Goal: Task Accomplishment & Management: Manage account settings

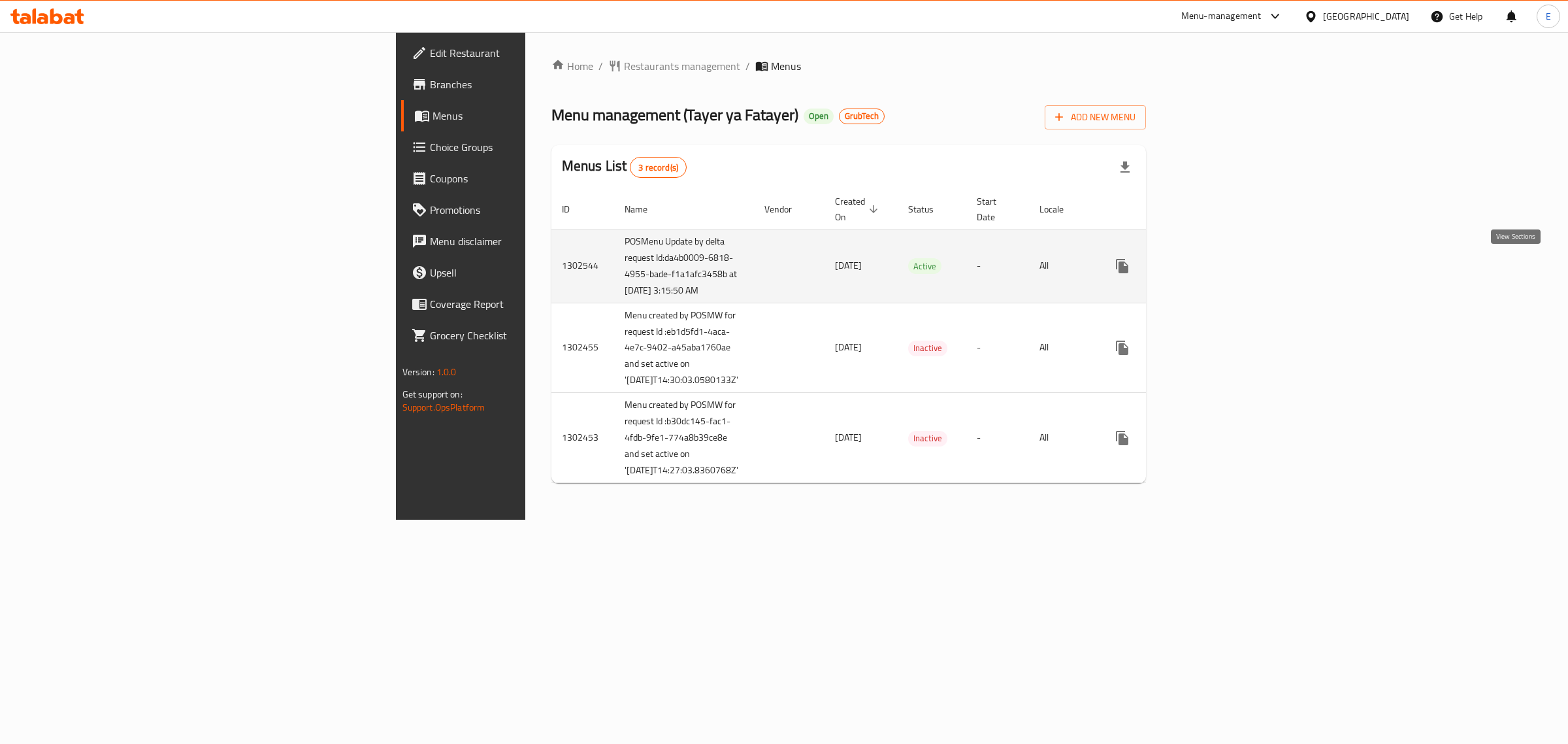
click at [1225, 271] on icon "enhanced table" at bounding box center [1217, 266] width 16 height 16
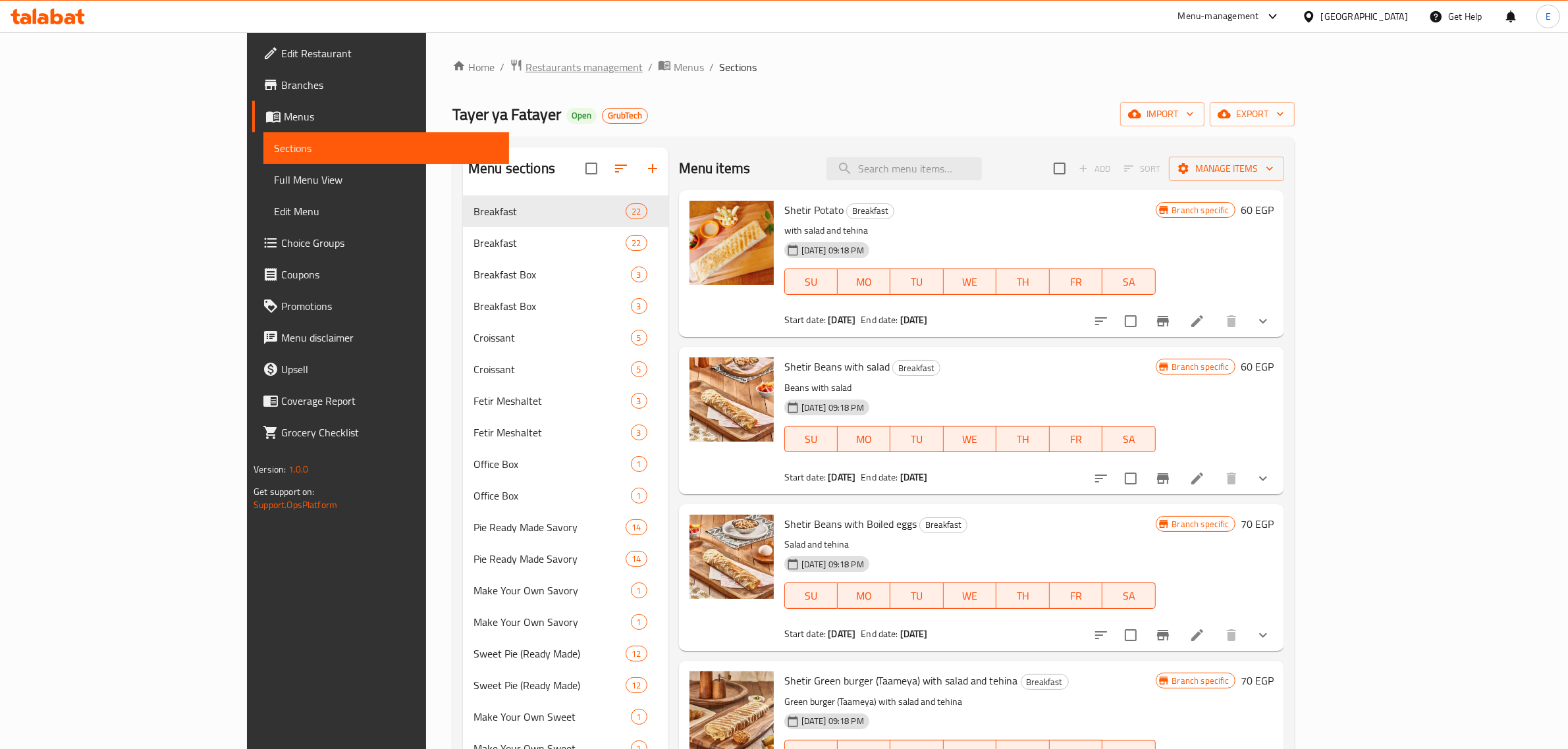
click at [526, 64] on span "Restaurants management" at bounding box center [584, 68] width 117 height 16
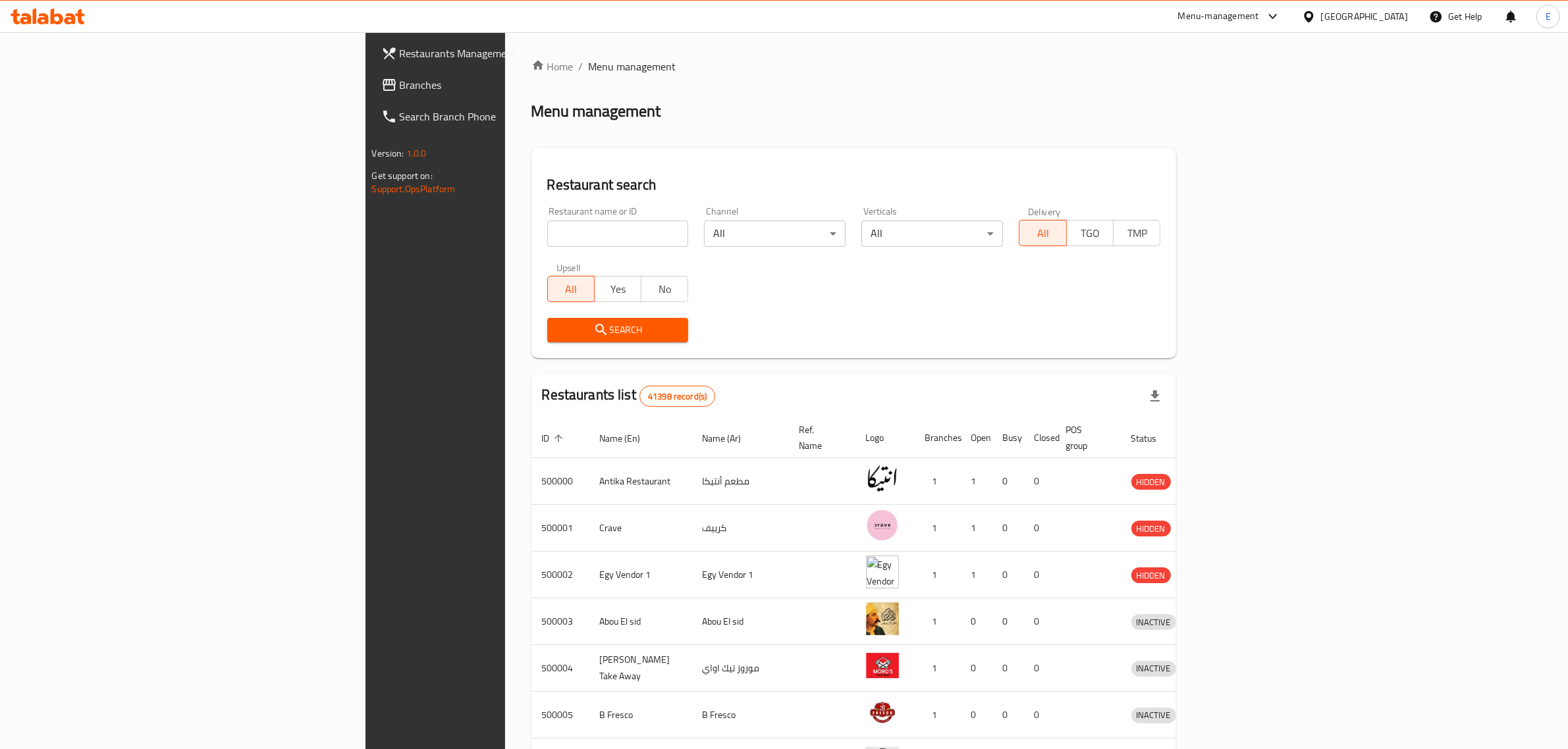
click at [548, 235] on input "search" at bounding box center [618, 233] width 141 height 27
paste input "505438"
type input "505438"
click button "Search" at bounding box center [618, 330] width 141 height 25
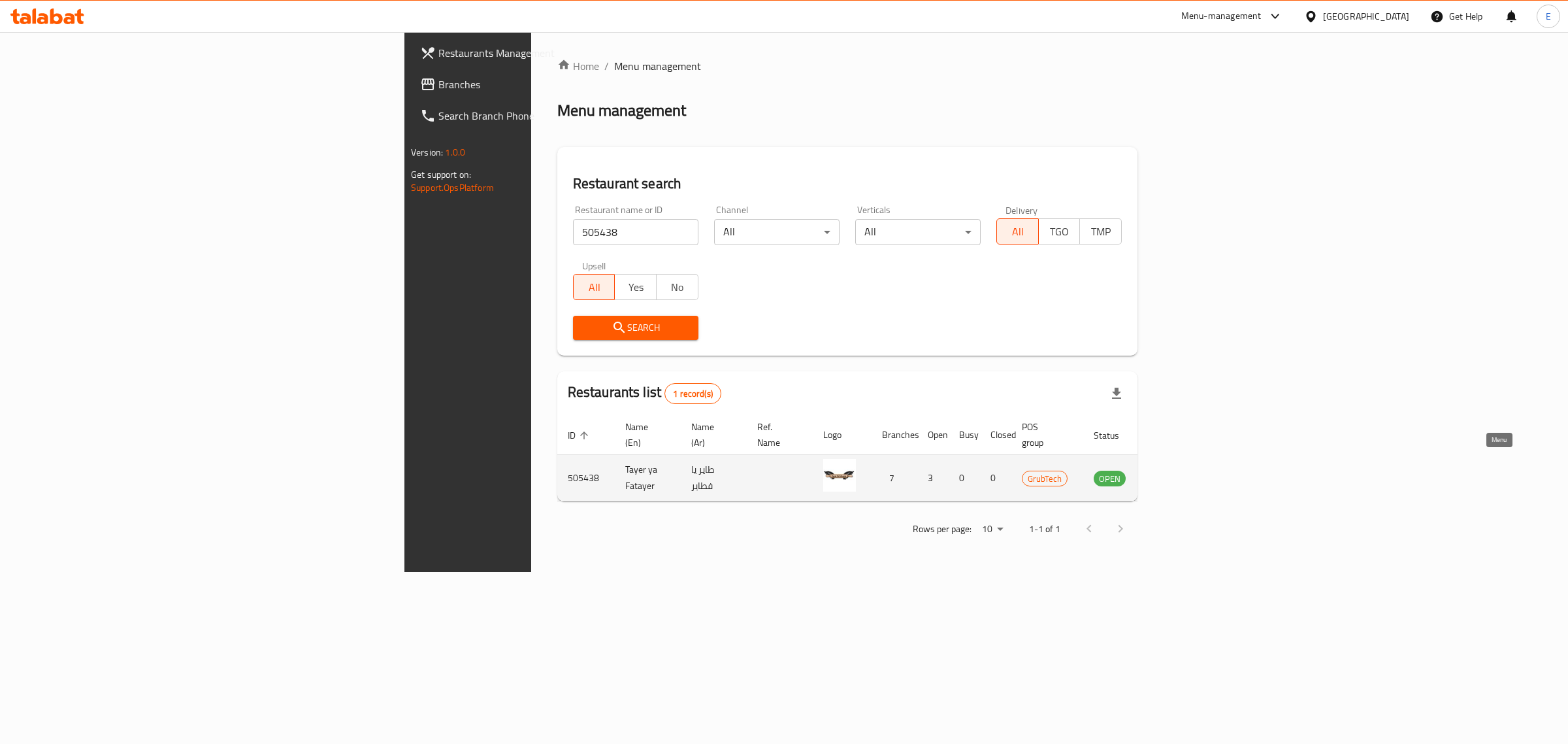
click at [1177, 474] on icon "enhanced table" at bounding box center [1171, 479] width 15 height 11
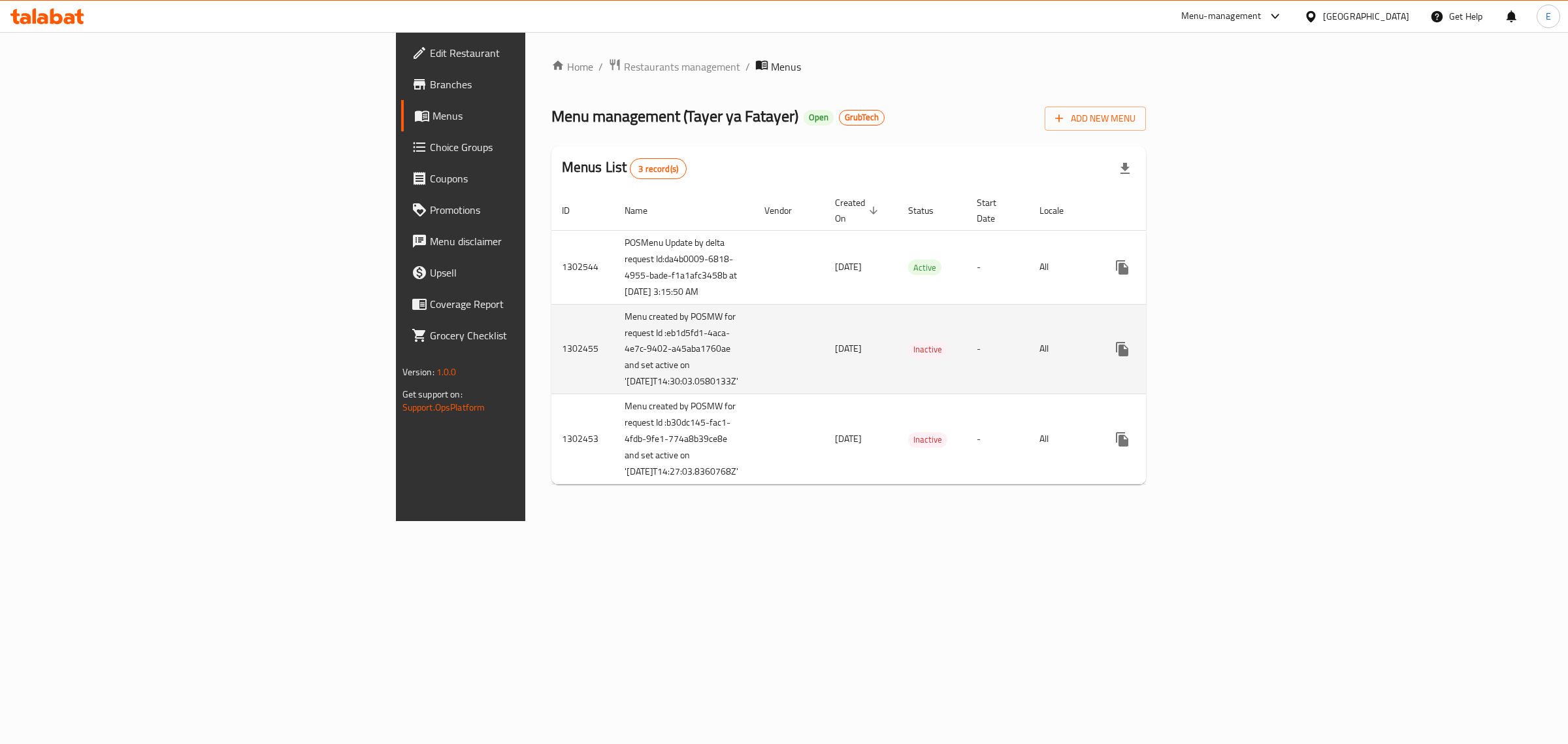
drag, startPoint x: 1475, startPoint y: 466, endPoint x: 939, endPoint y: 443, distance: 536.5
click at [939, 395] on td "Inactive" at bounding box center [933, 348] width 69 height 90
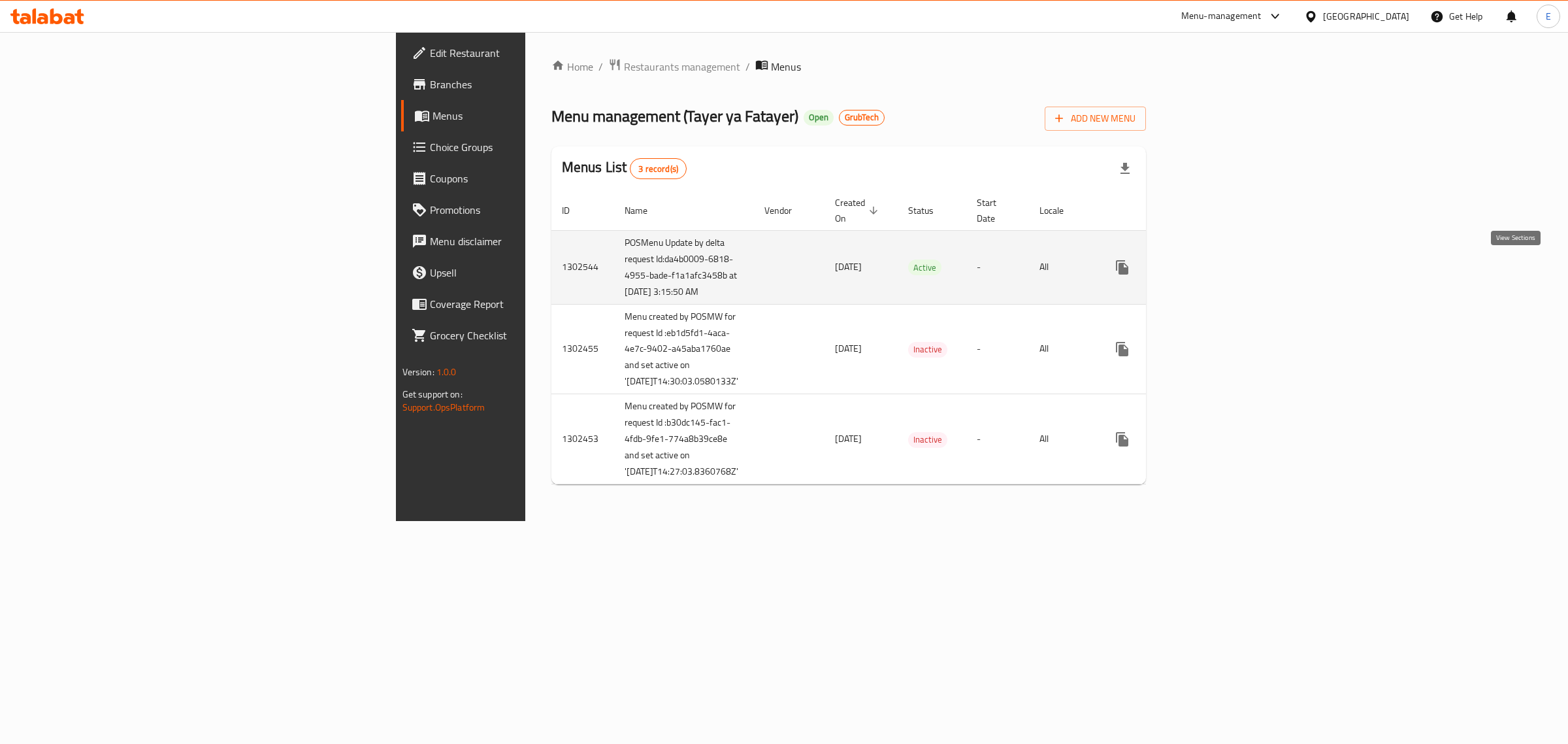
click at [1225, 270] on icon "enhanced table" at bounding box center [1217, 267] width 16 height 16
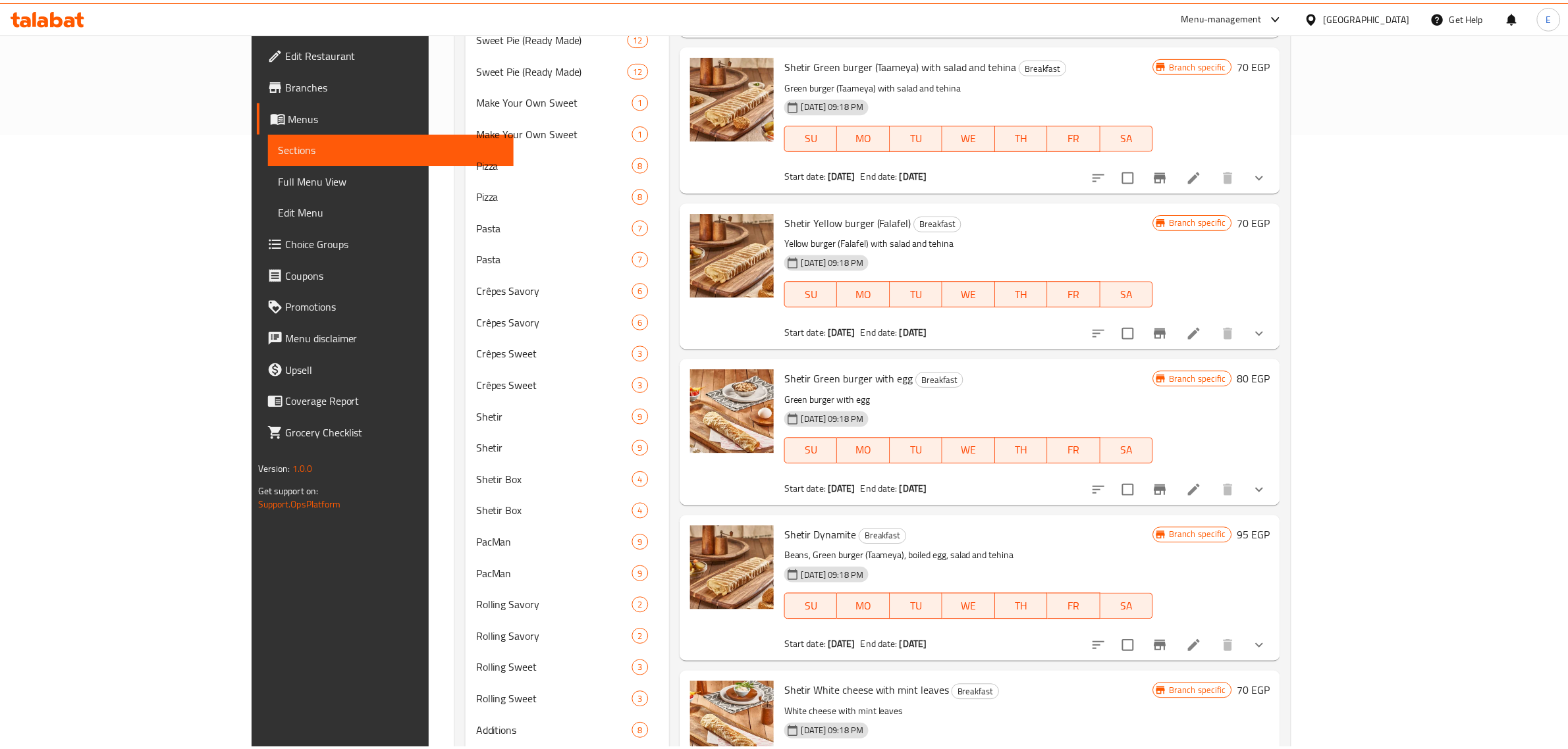
scroll to position [814, 0]
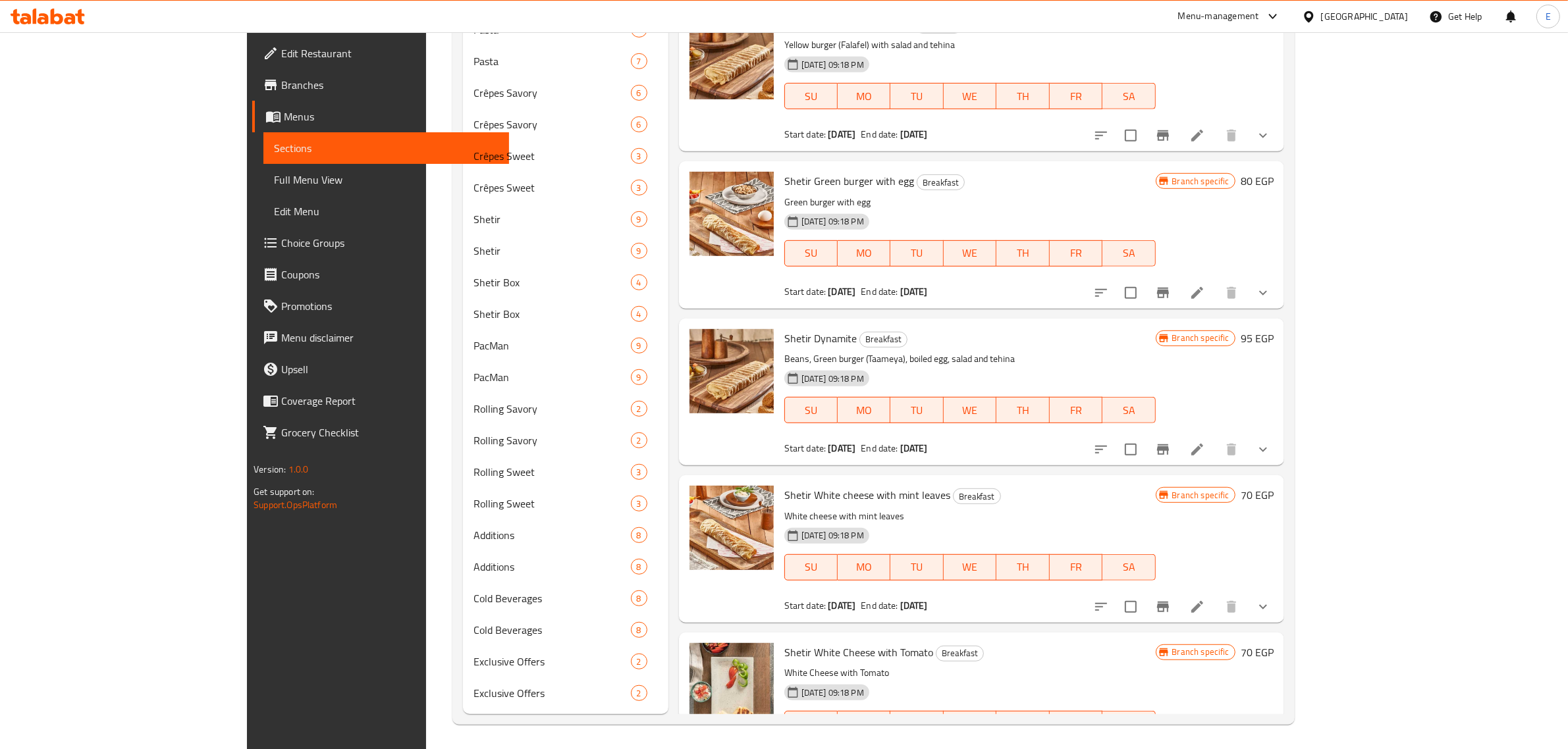
click at [281, 86] on span "Branches" at bounding box center [390, 85] width 218 height 16
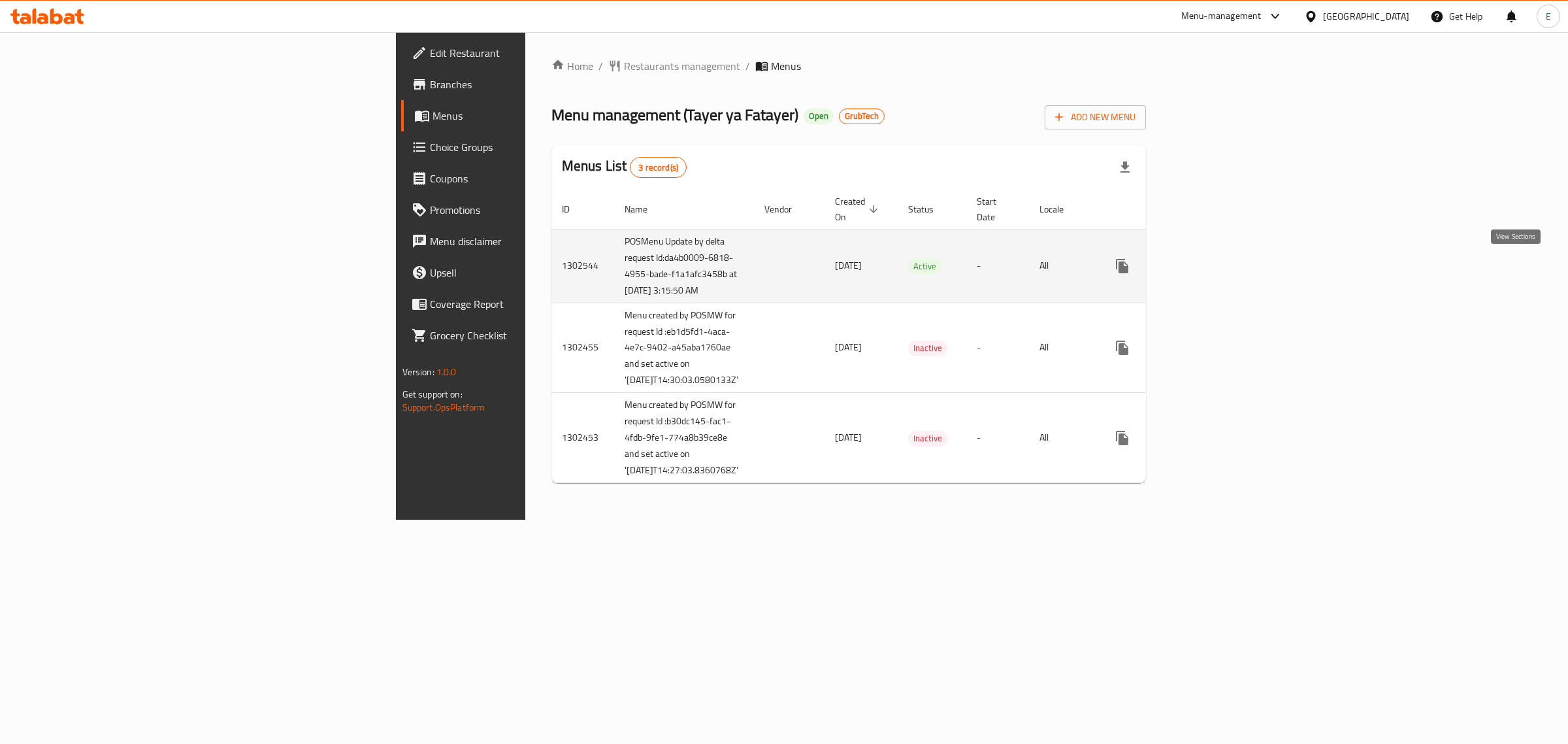
click at [1233, 265] on link "enhanced table" at bounding box center [1217, 266] width 32 height 32
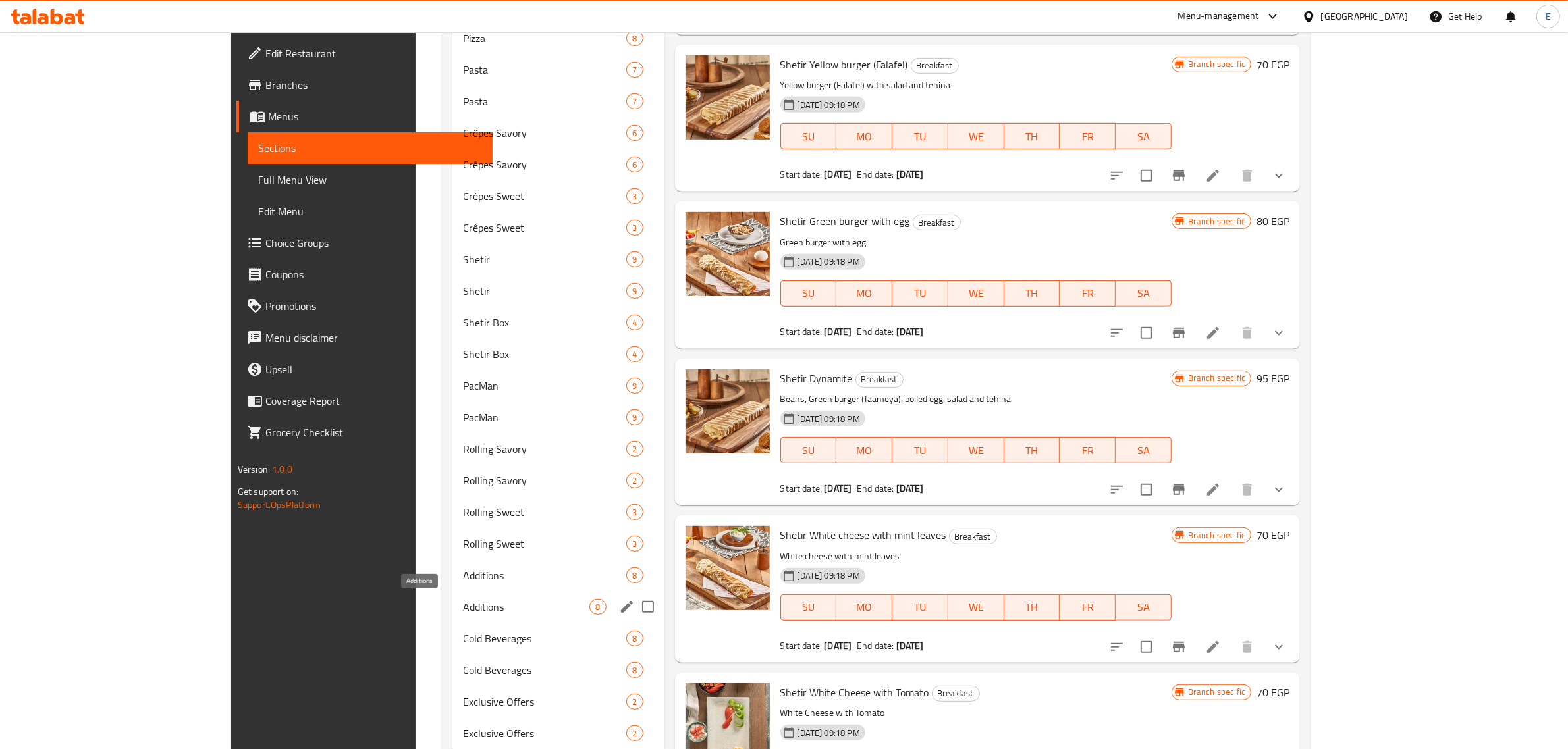
scroll to position [814, 0]
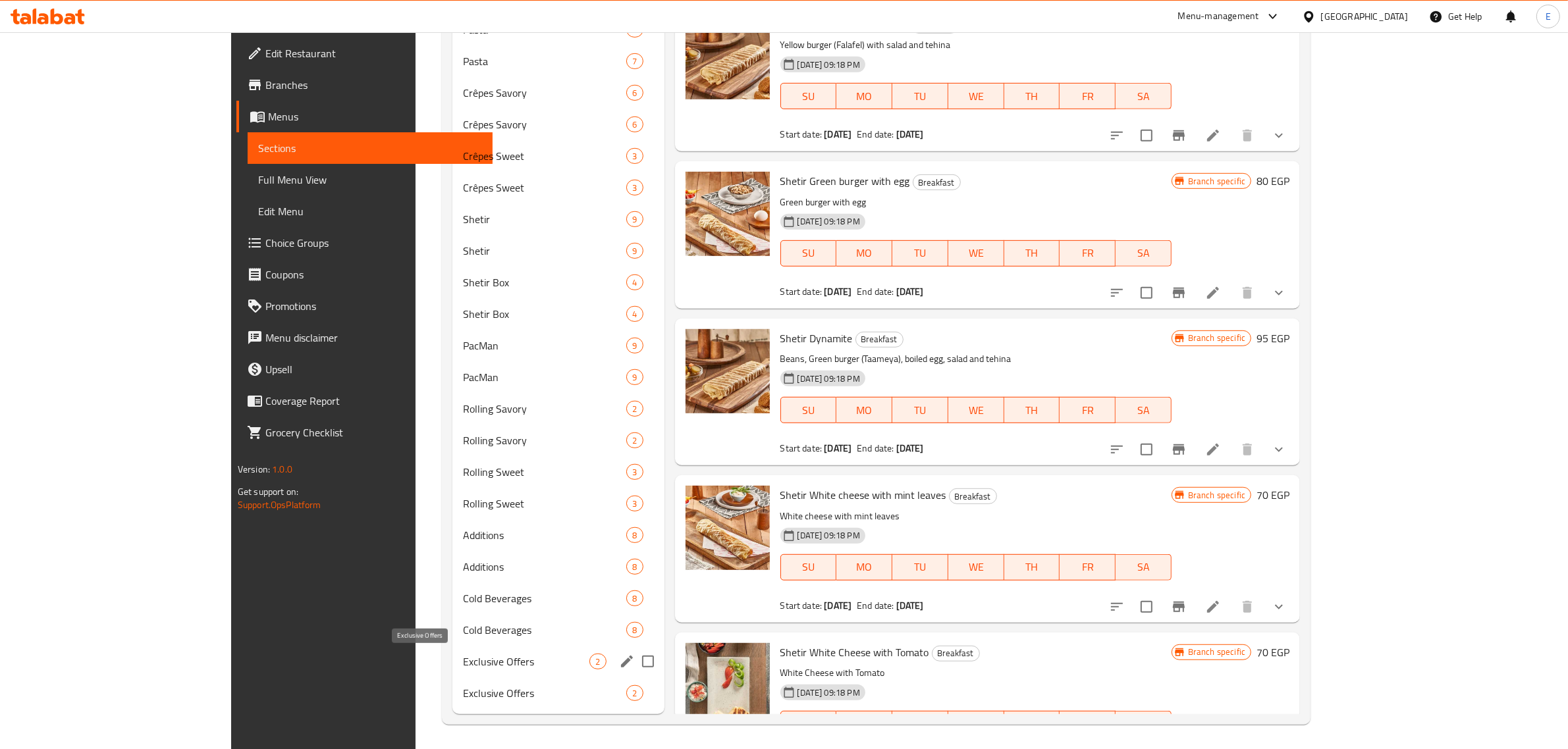
click at [463, 654] on span "Exclusive Offers" at bounding box center [527, 662] width 127 height 16
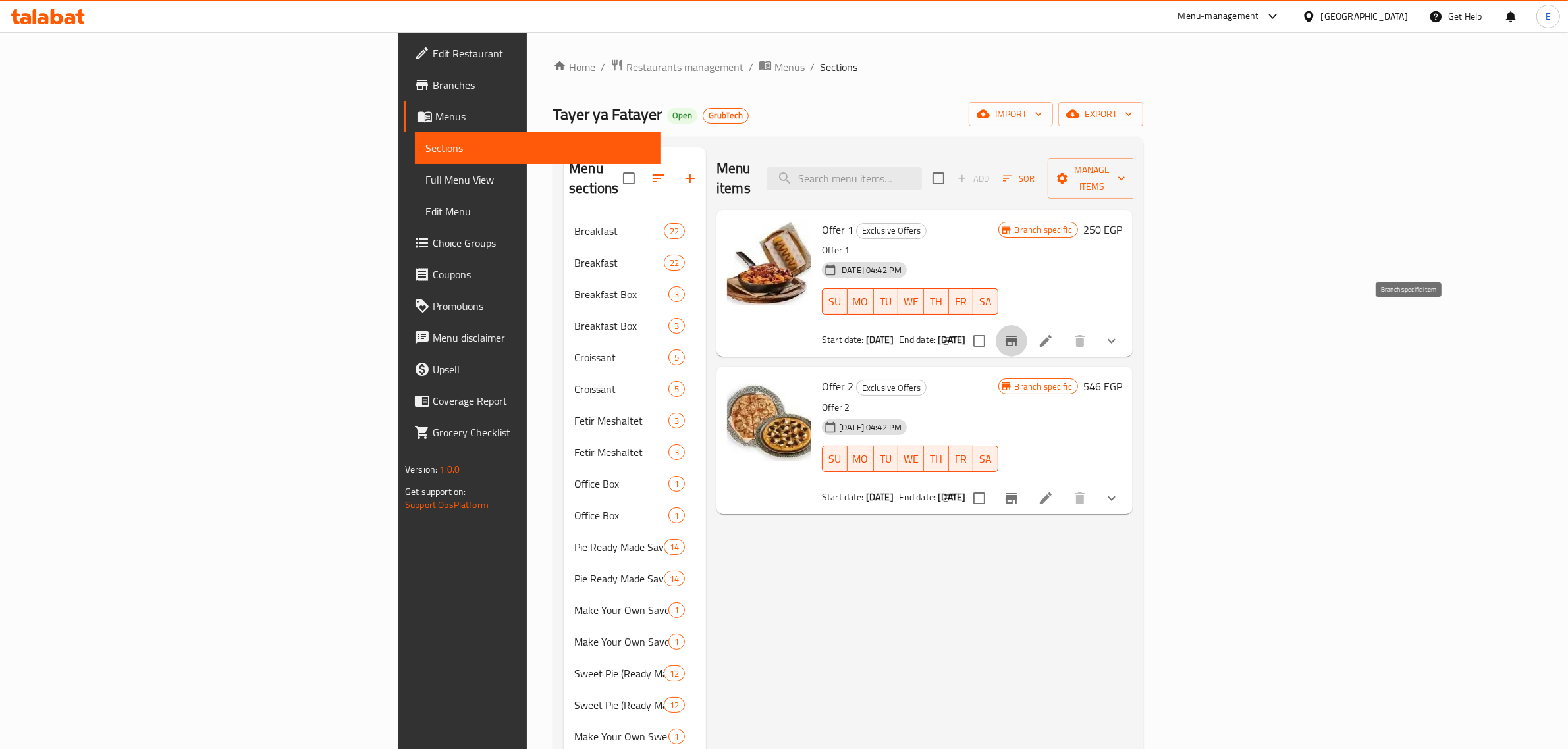
click at [1027, 325] on button "Branch-specific-item" at bounding box center [1012, 341] width 32 height 32
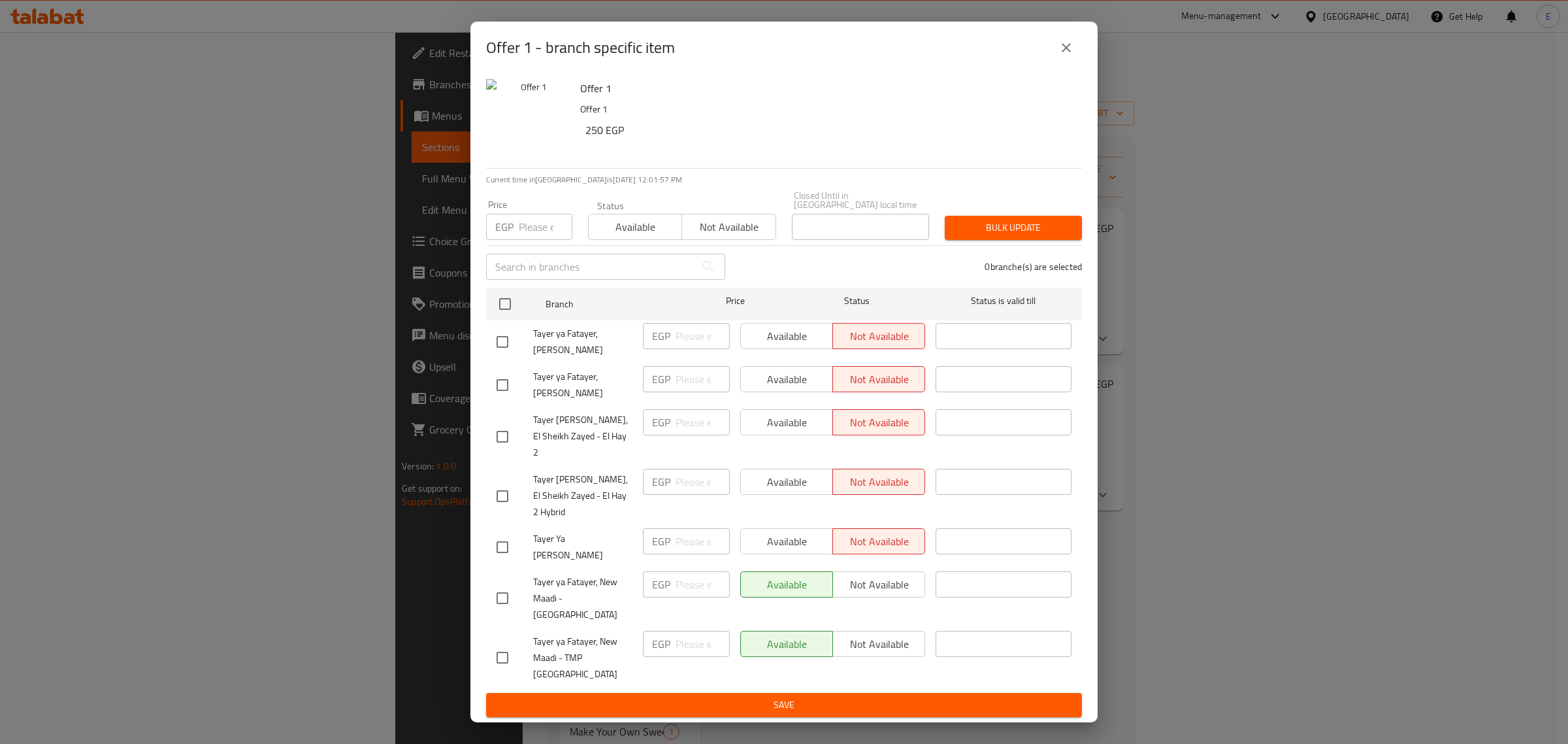
click at [571, 584] on span "Tayer ya Fatayer, New Maadi - [GEOGRAPHIC_DATA]" at bounding box center [583, 599] width 100 height 49
copy span "Tayer ya Fatayer, New Maadi - [GEOGRAPHIC_DATA]"
click at [562, 633] on span "Tayer ya Fatayer, New Maadi - TMP [GEOGRAPHIC_DATA]" at bounding box center [583, 658] width 100 height 49
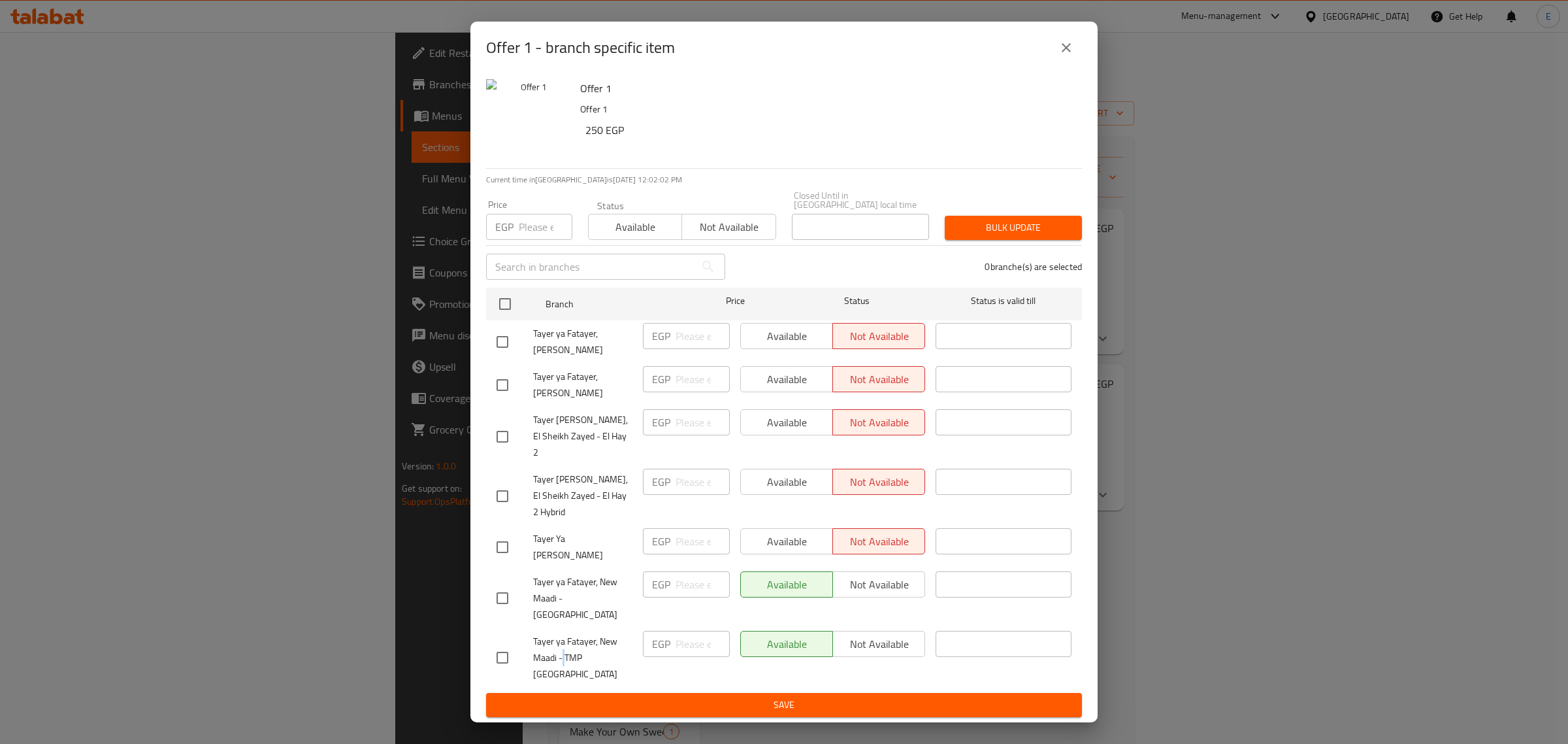
click at [562, 633] on span "Tayer ya Fatayer, New Maadi - TMP [GEOGRAPHIC_DATA]" at bounding box center [583, 658] width 100 height 49
copy span "Tayer ya Fatayer, New Maadi - TMP [GEOGRAPHIC_DATA]"
click at [83, 148] on div "Offer 1 - branch specific item Offer 1 Offer 1 250 EGP Current time in Egypt is…" at bounding box center [784, 372] width 1568 height 744
click at [86, 121] on div "Offer 1 - branch specific item Offer 1 Offer 1 250 EGP Current time in Egypt is…" at bounding box center [784, 372] width 1568 height 744
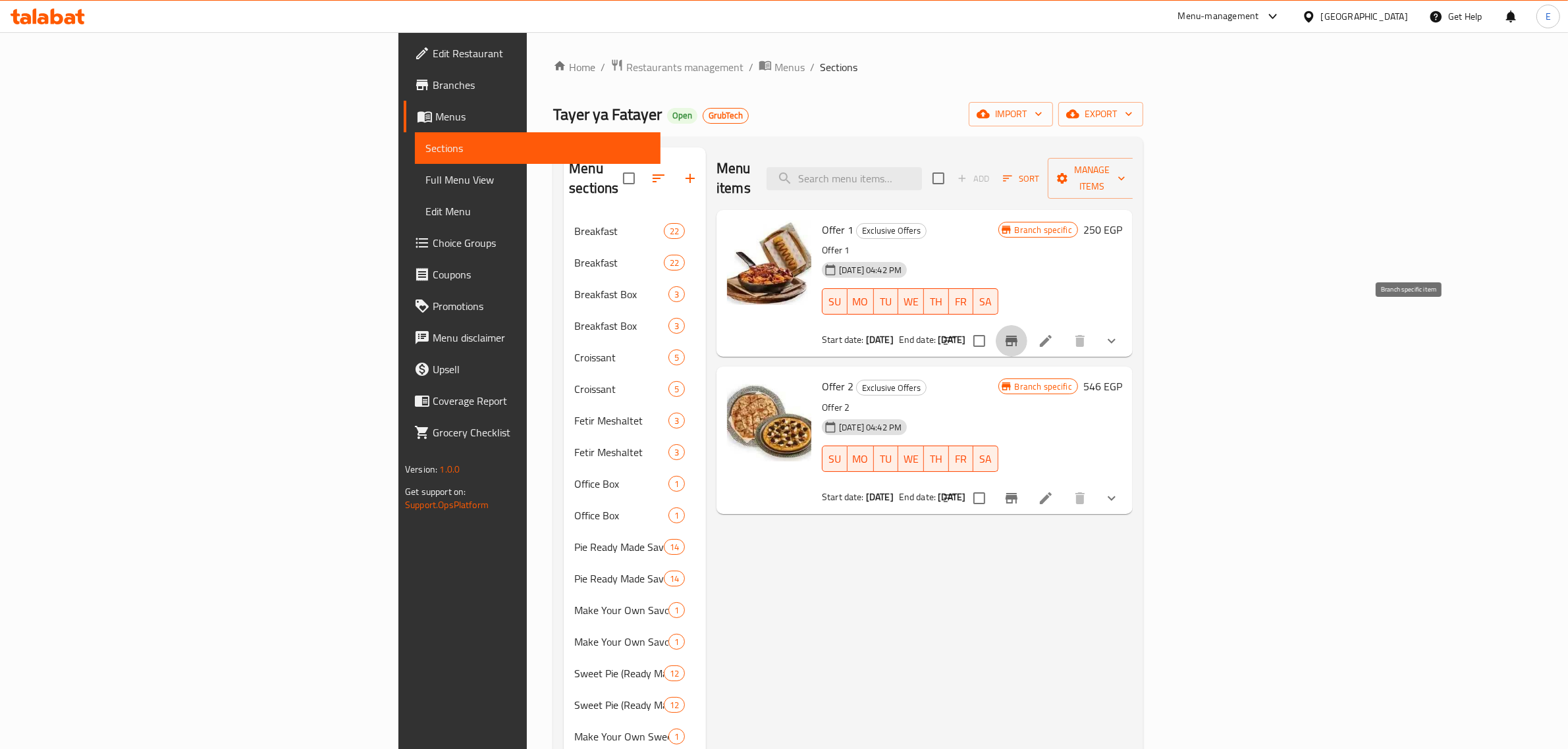
click at [403, 92] on link "Branches" at bounding box center [532, 85] width 256 height 32
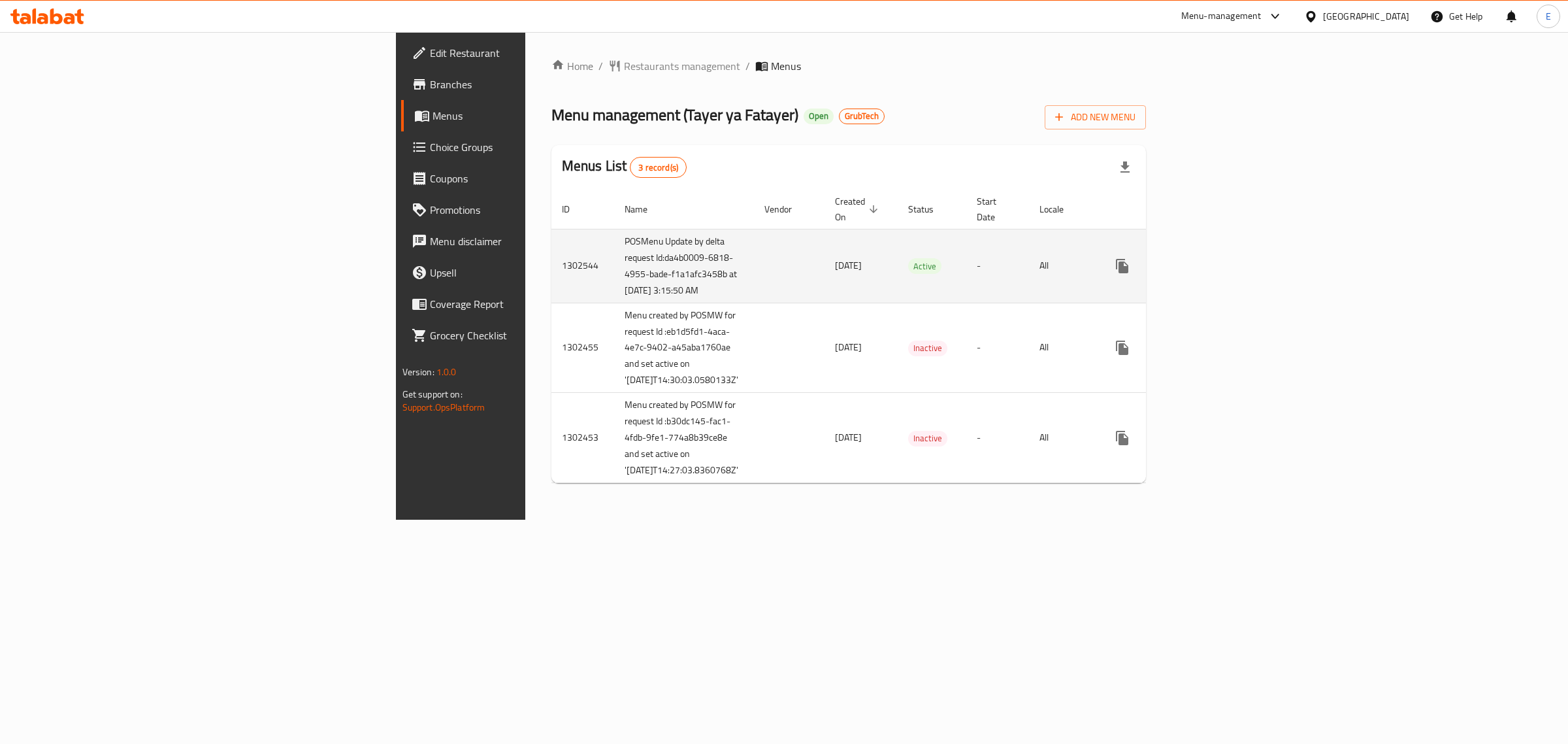
click at [1225, 262] on icon "enhanced table" at bounding box center [1217, 266] width 16 height 16
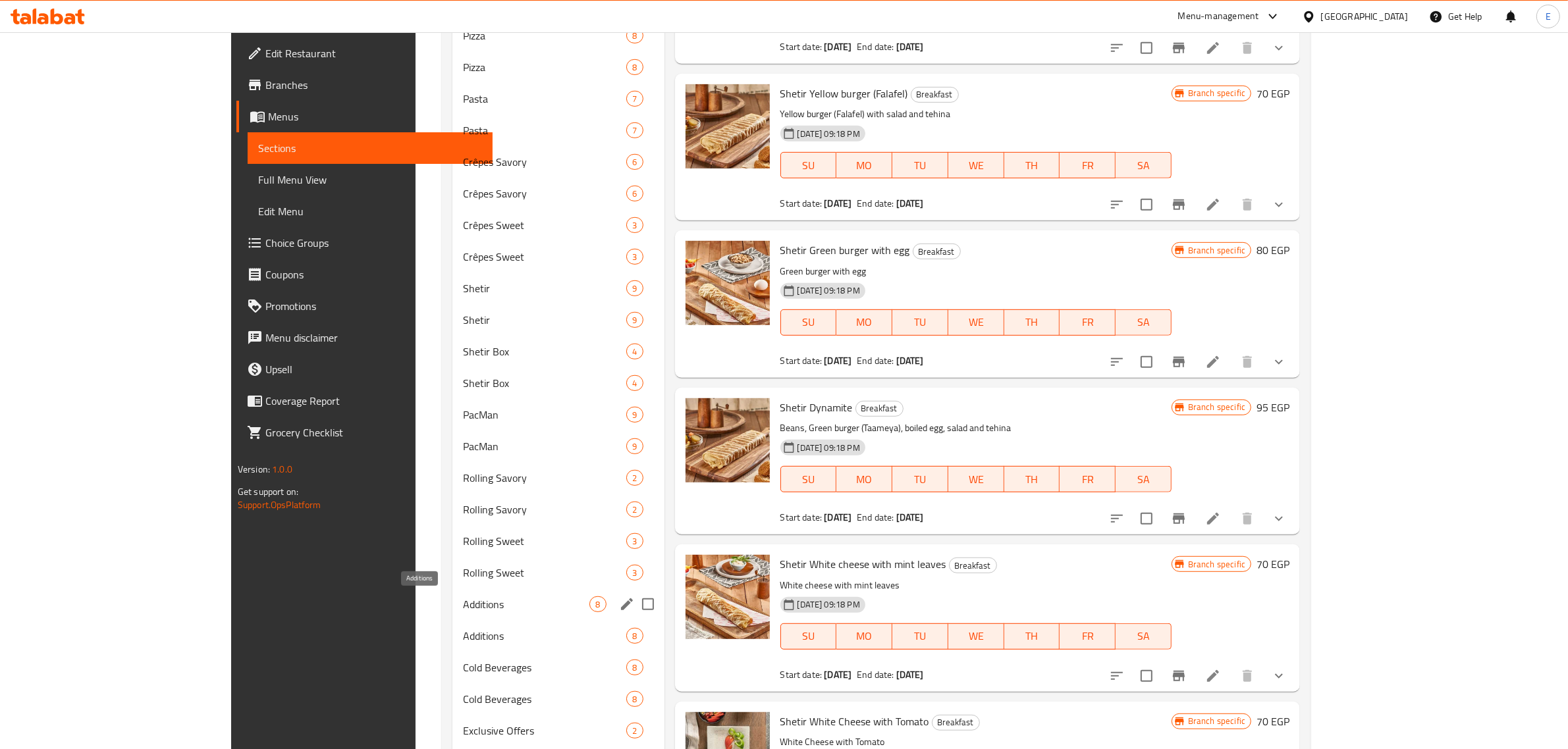
scroll to position [814, 0]
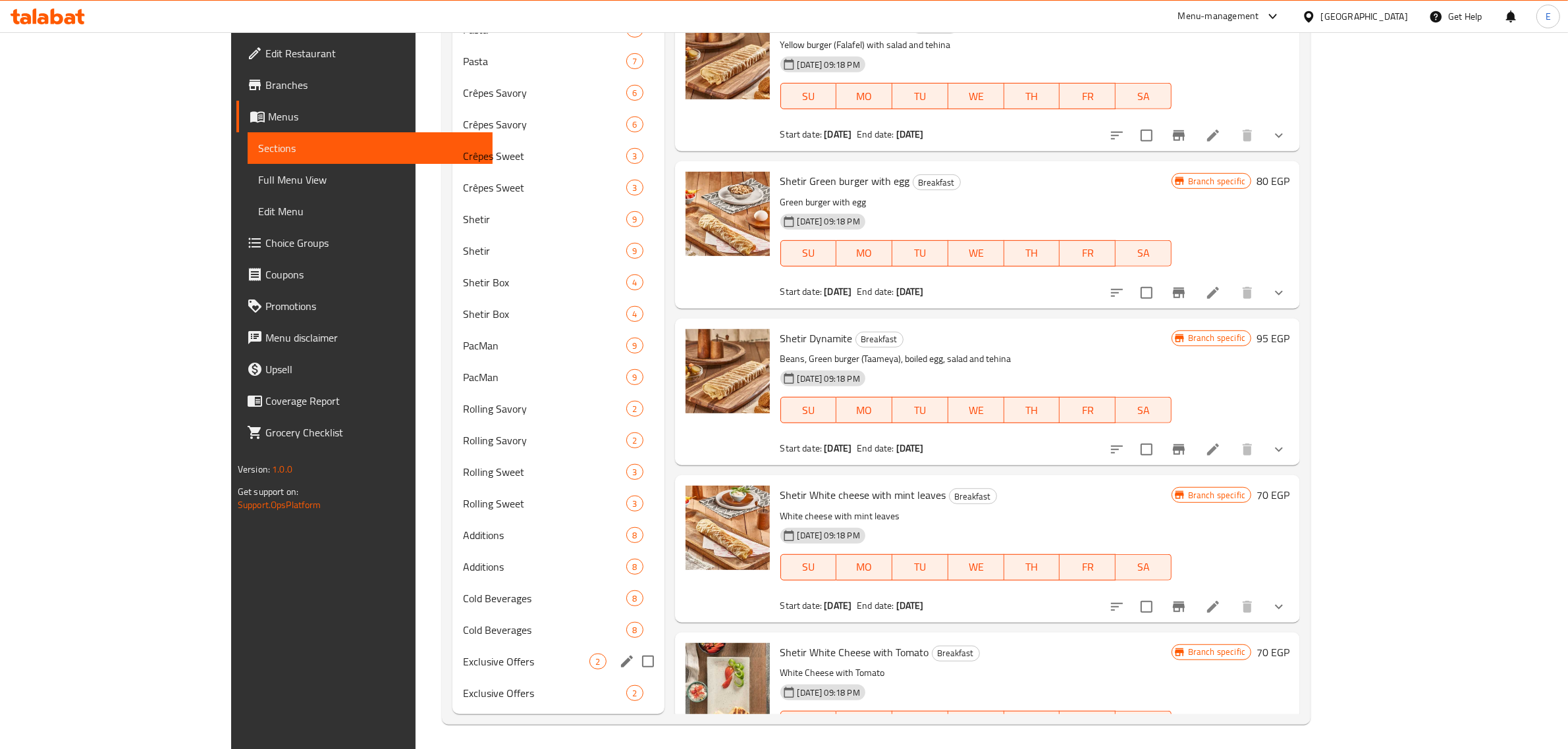
click at [452, 649] on div "Exclusive Offers 2" at bounding box center [557, 662] width 212 height 32
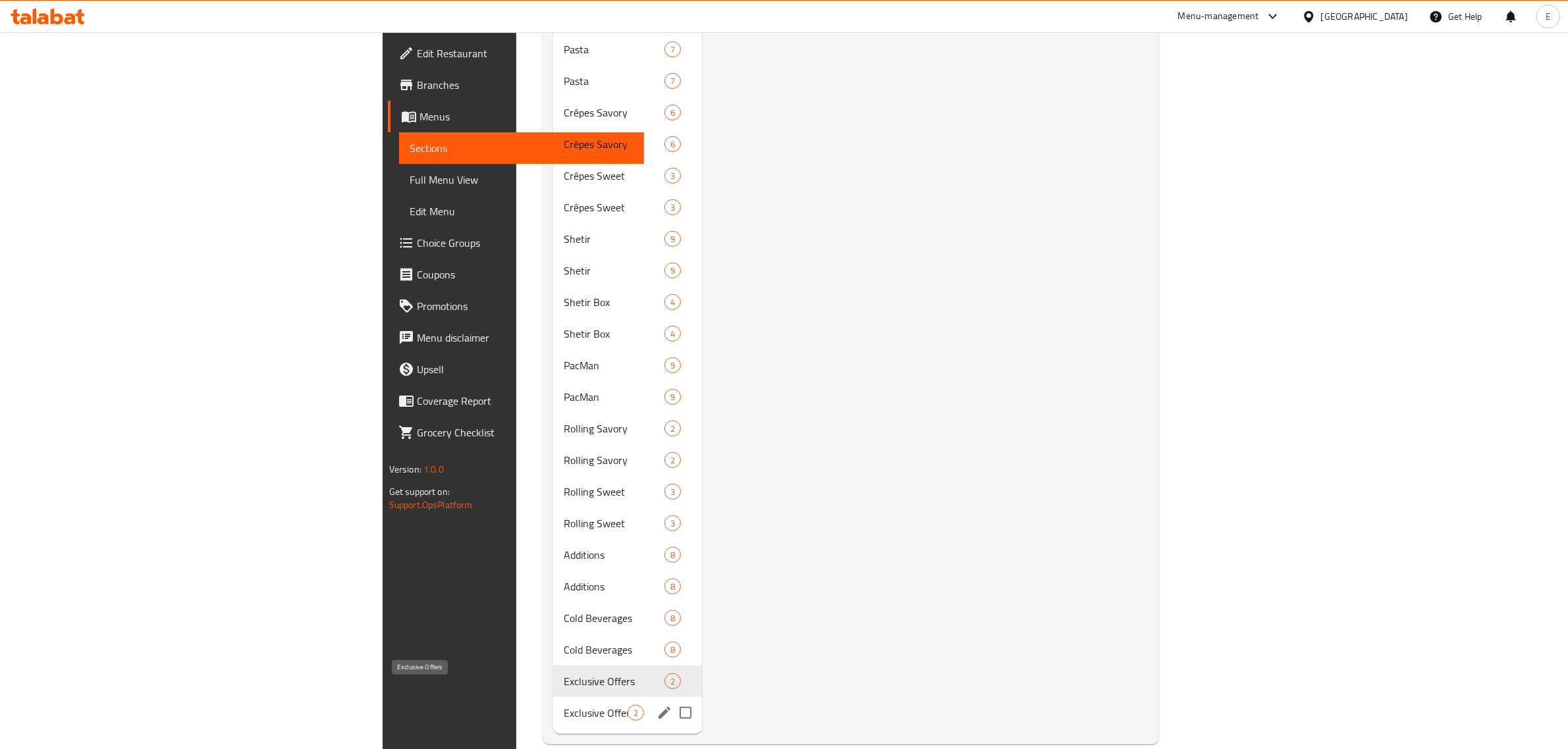
click at [563, 705] on span "Exclusive Offers" at bounding box center [595, 713] width 64 height 16
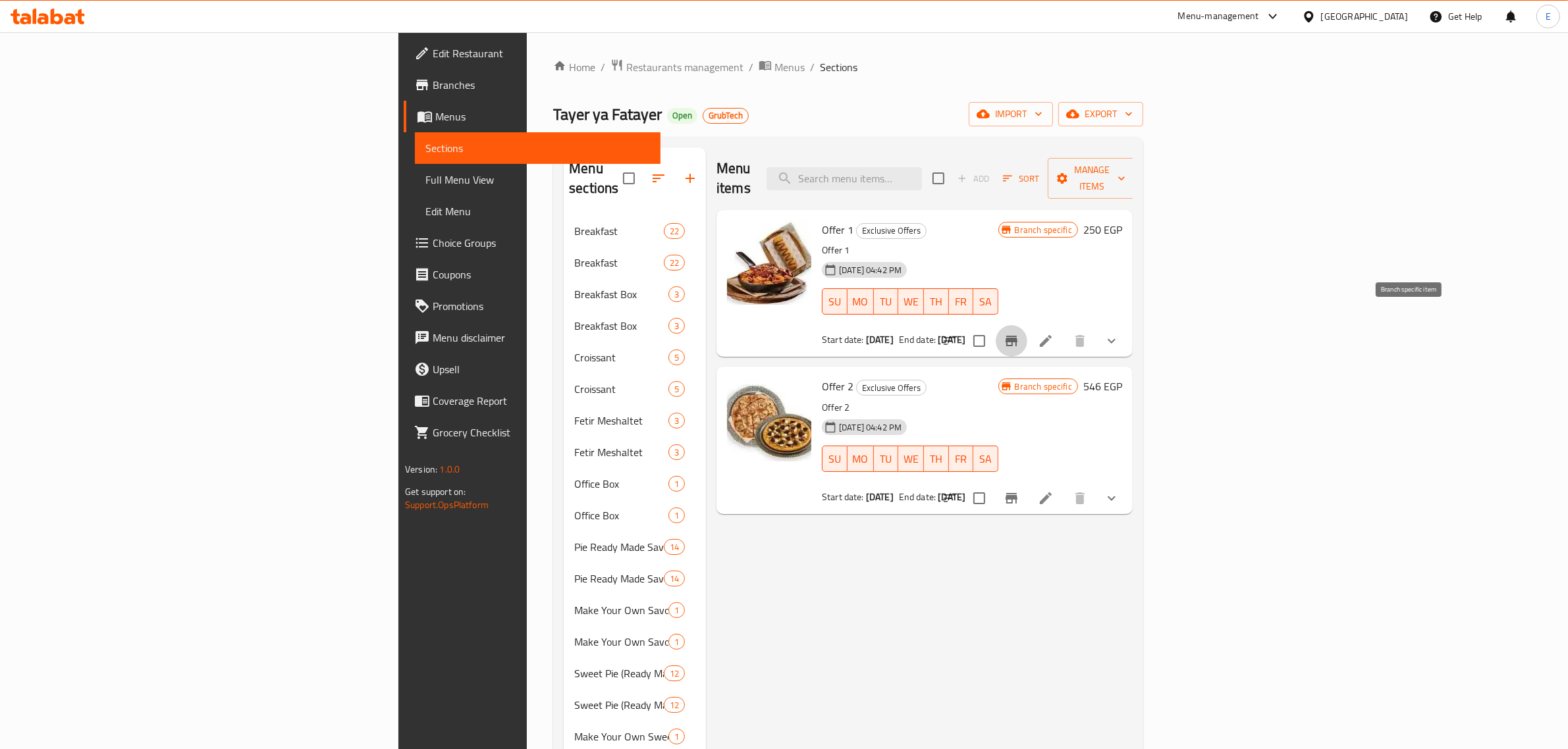
click at [1018, 336] on icon "Branch-specific-item" at bounding box center [1012, 341] width 12 height 11
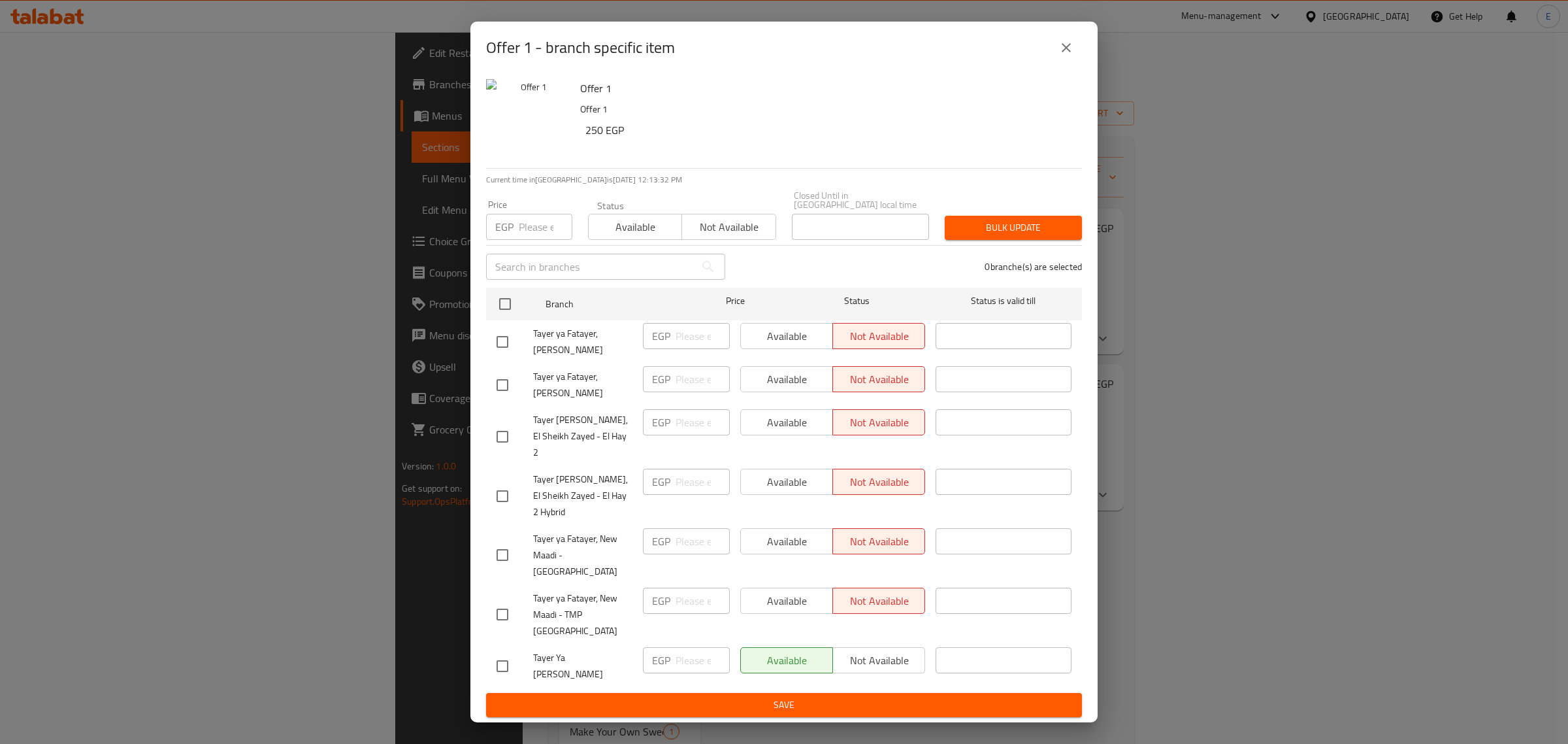
click at [560, 652] on span "Tayer Ya [PERSON_NAME]" at bounding box center [583, 666] width 100 height 33
click at [560, 651] on span "Tayer Ya [PERSON_NAME]" at bounding box center [583, 666] width 100 height 33
copy span "Tayer Ya [PERSON_NAME]"
drag, startPoint x: 326, startPoint y: 92, endPoint x: 365, endPoint y: 80, distance: 40.8
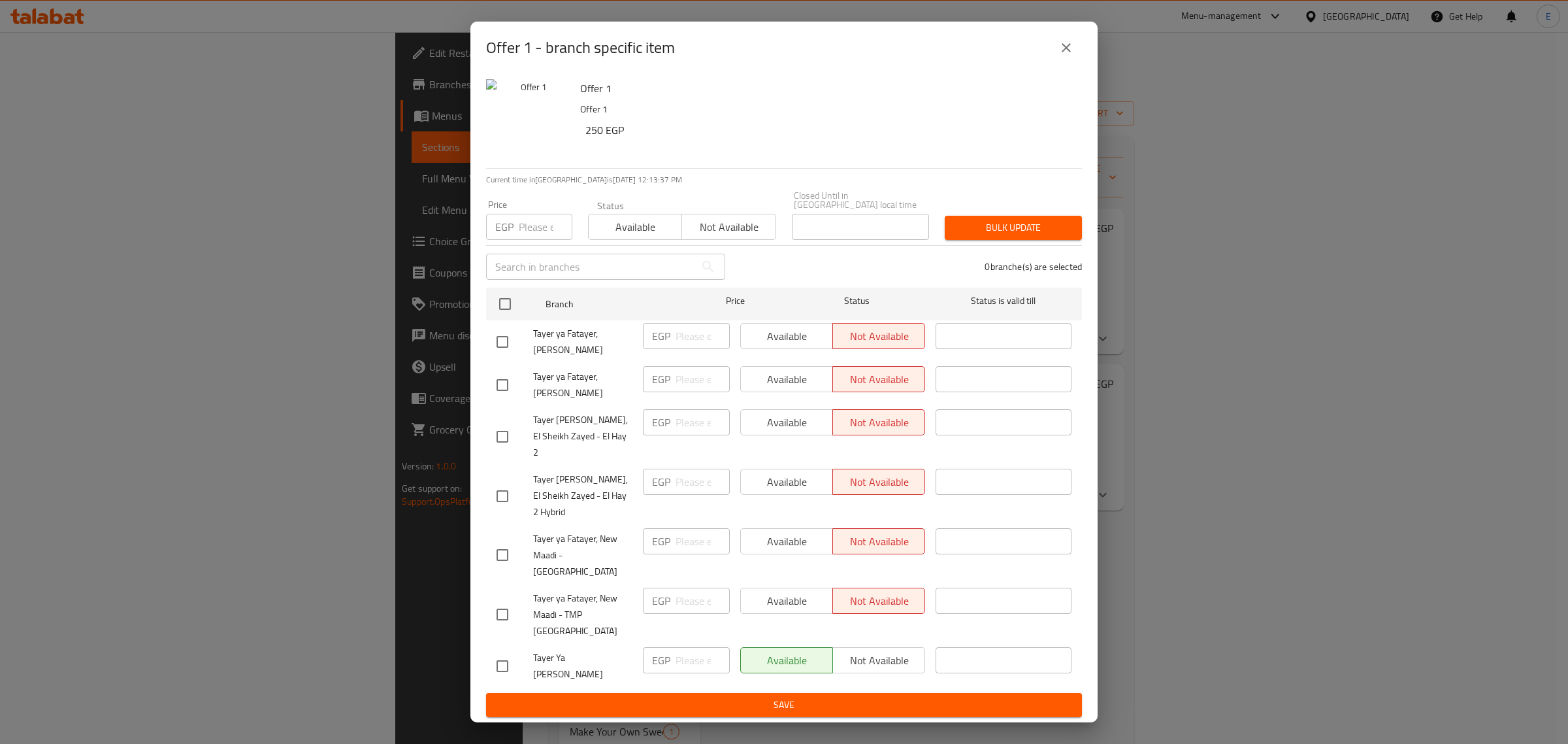
click at [326, 92] on div "Offer 1 - branch specific item Offer 1 Offer 1 250 EGP Current time in [GEOGRAP…" at bounding box center [784, 372] width 1568 height 744
click at [1063, 55] on icon "close" at bounding box center [1067, 47] width 16 height 16
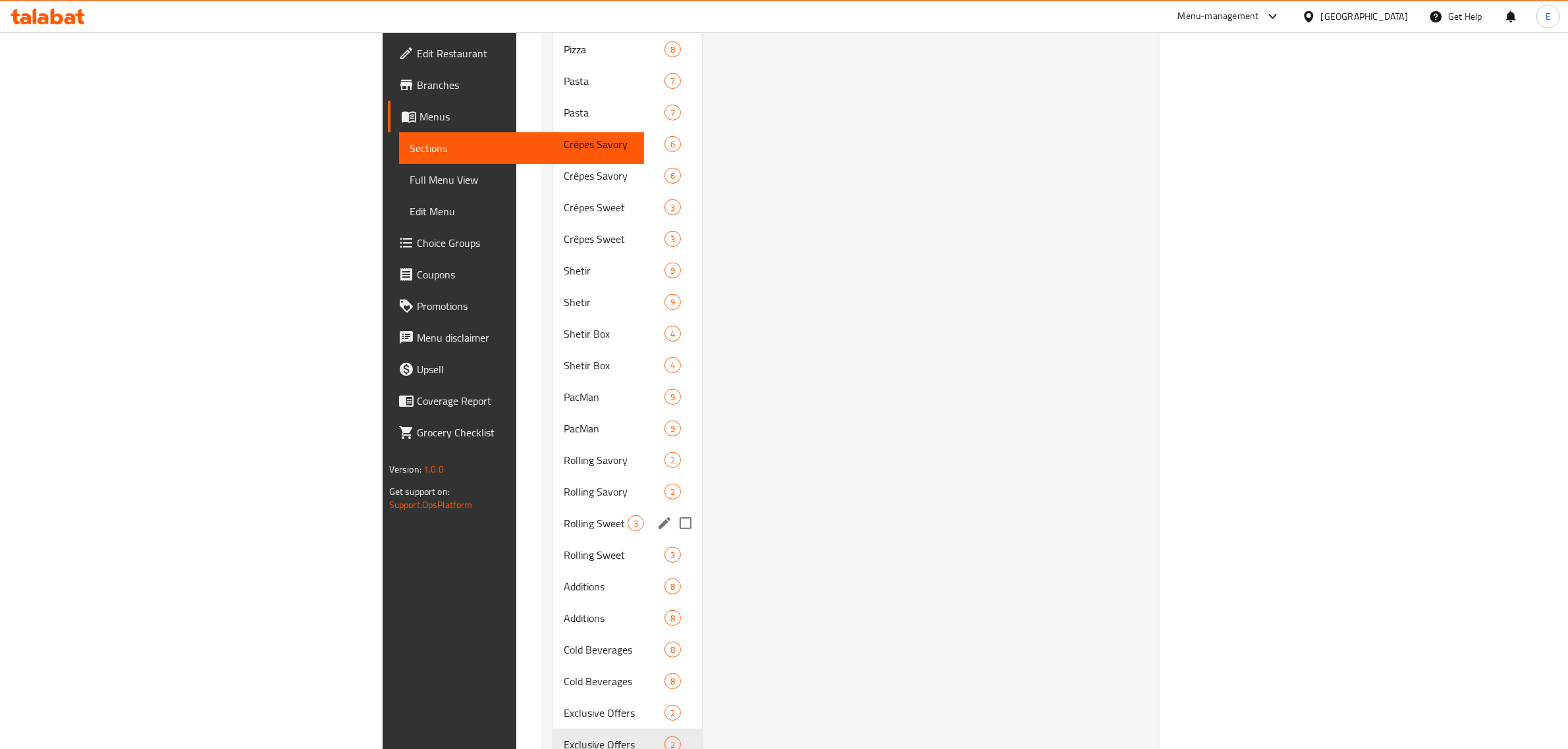
scroll to position [814, 0]
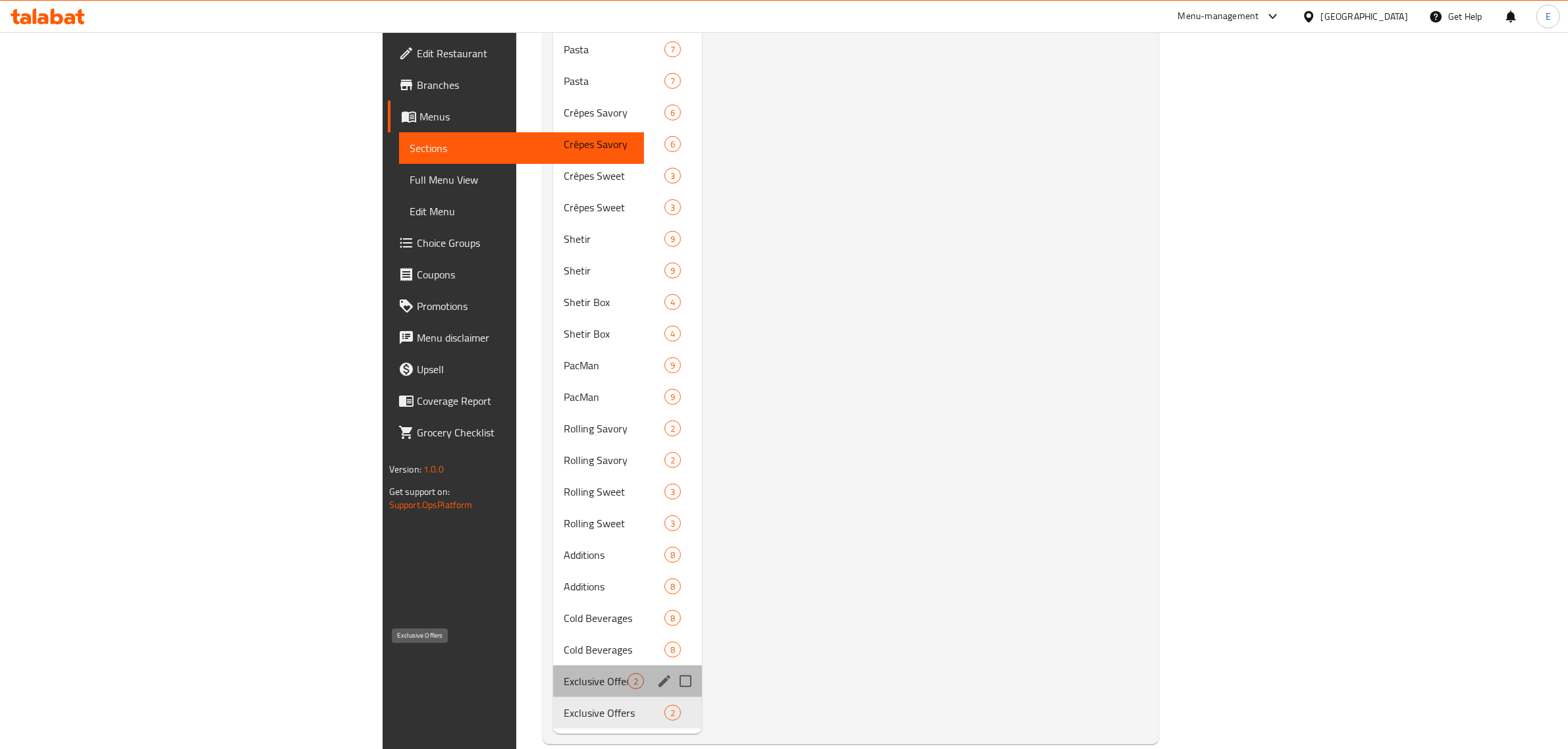
click at [563, 674] on span "Exclusive Offers" at bounding box center [595, 681] width 64 height 16
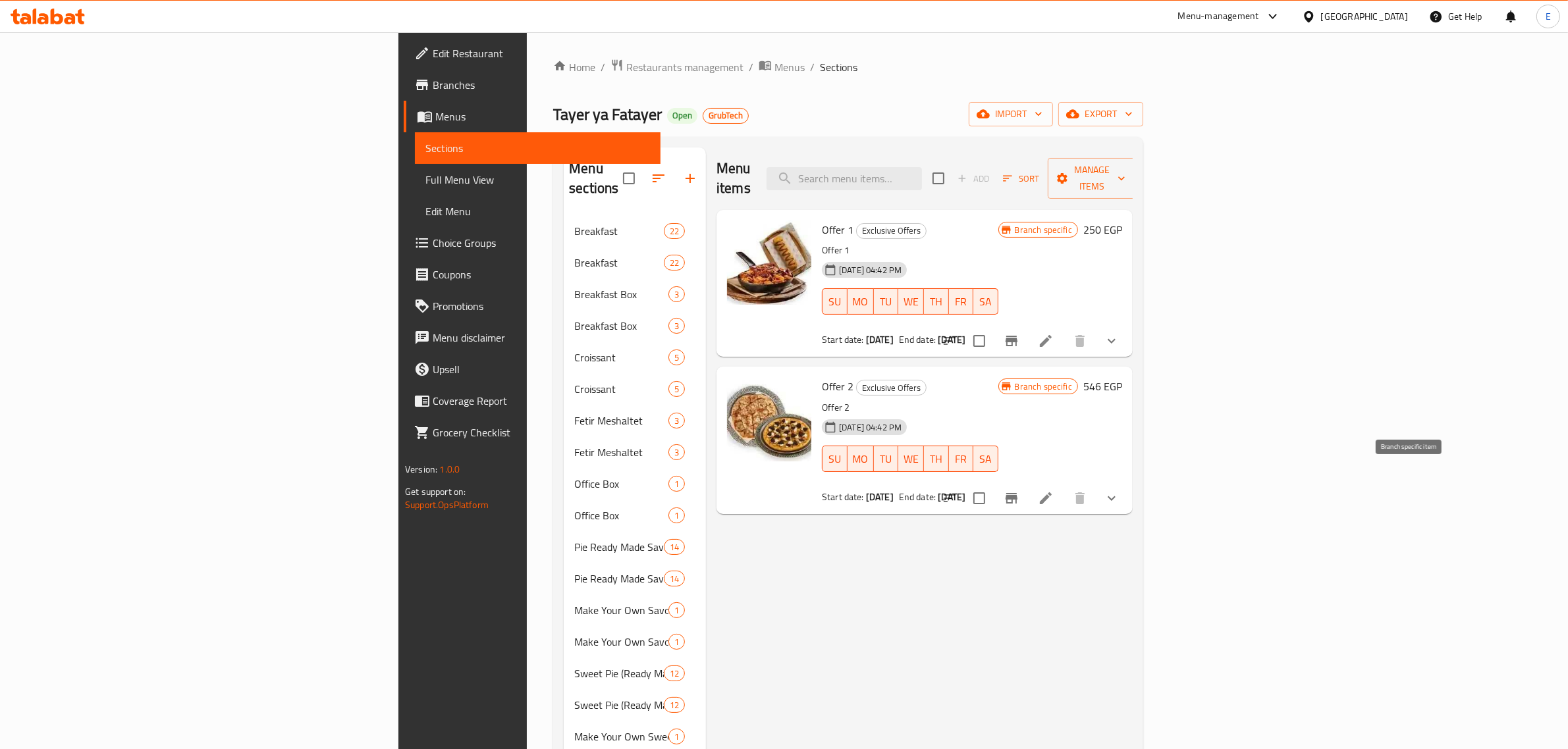
click at [1019, 491] on icon "Branch-specific-item" at bounding box center [1012, 499] width 16 height 16
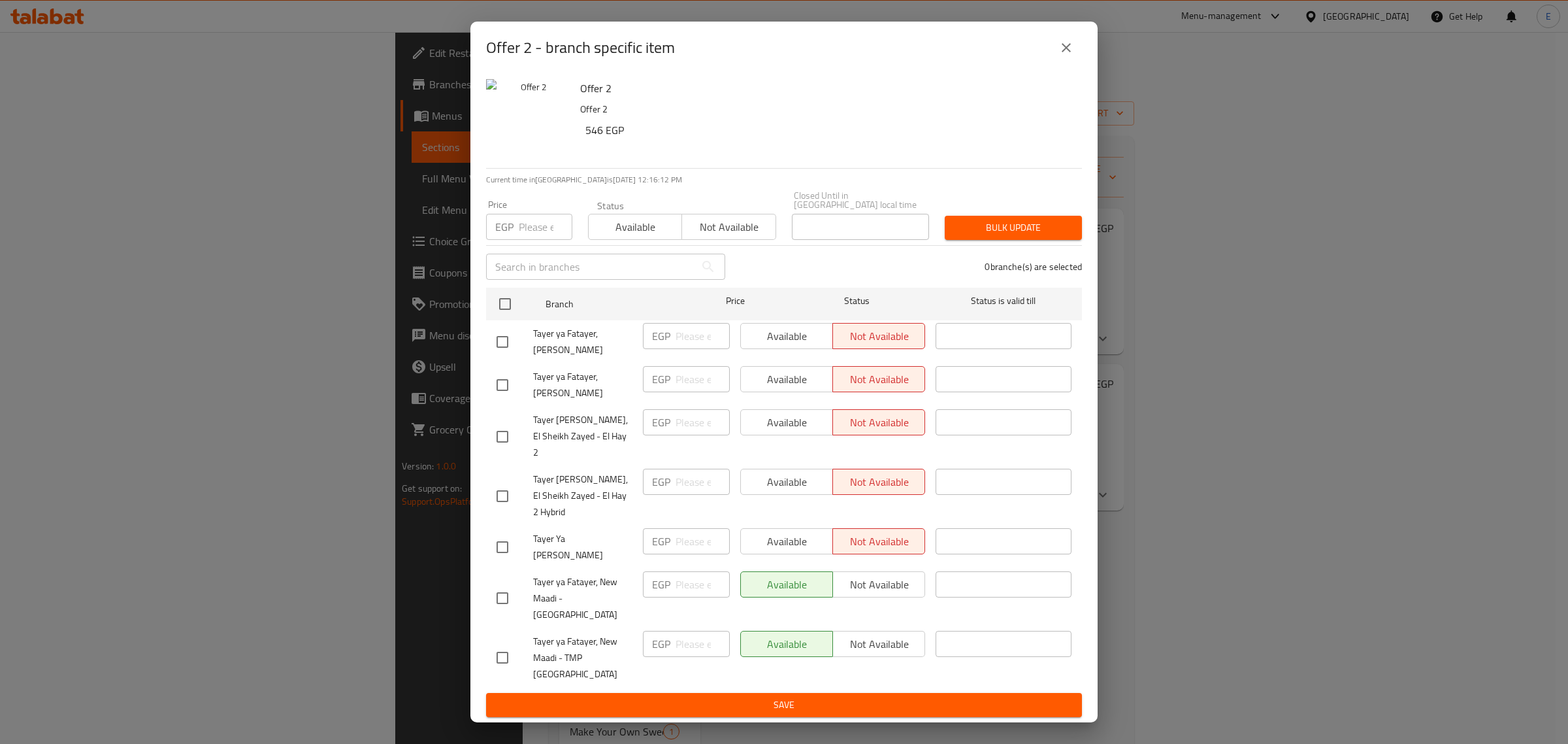
click at [1067, 63] on button "close" at bounding box center [1067, 47] width 32 height 32
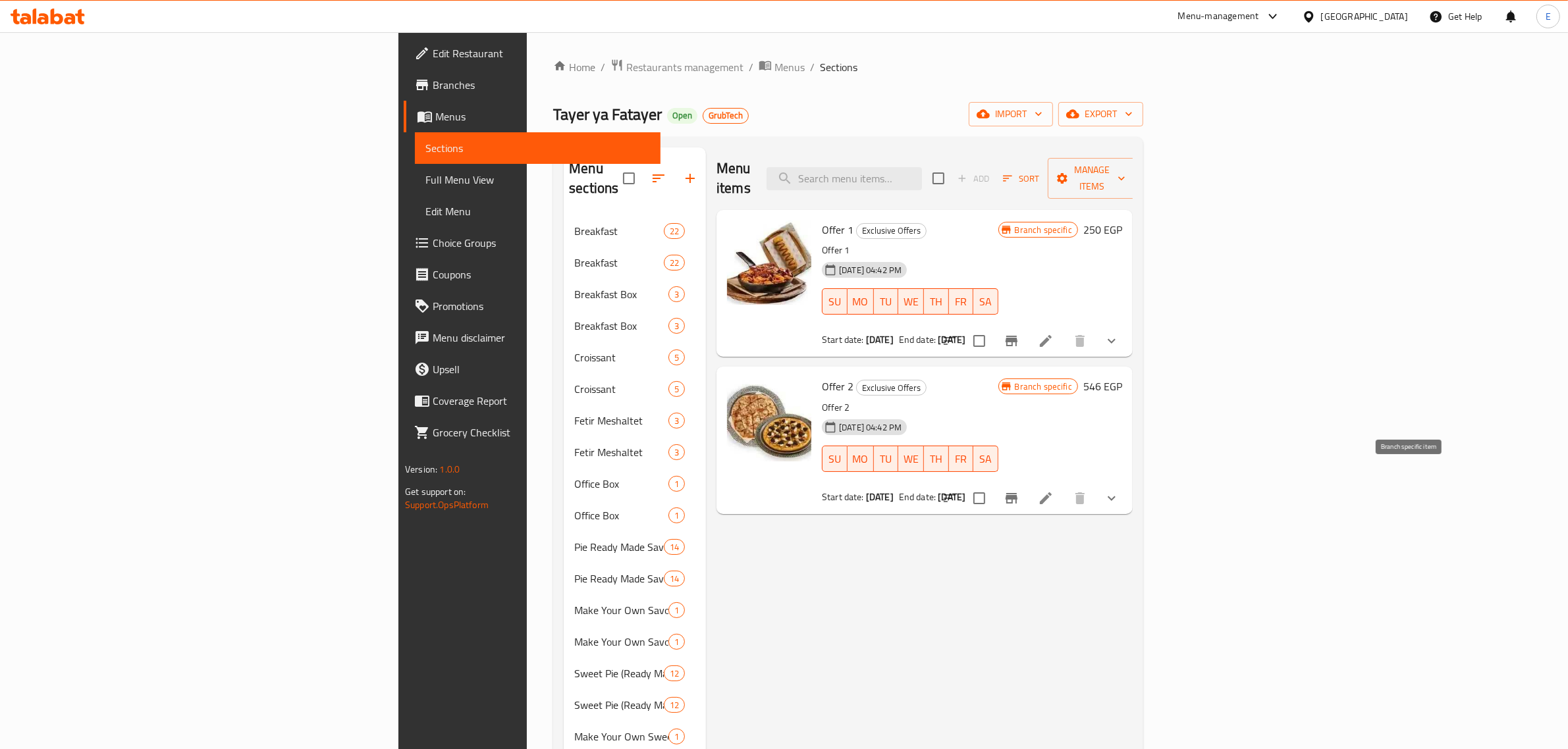
click at [1027, 483] on button "Branch-specific-item" at bounding box center [1012, 499] width 32 height 32
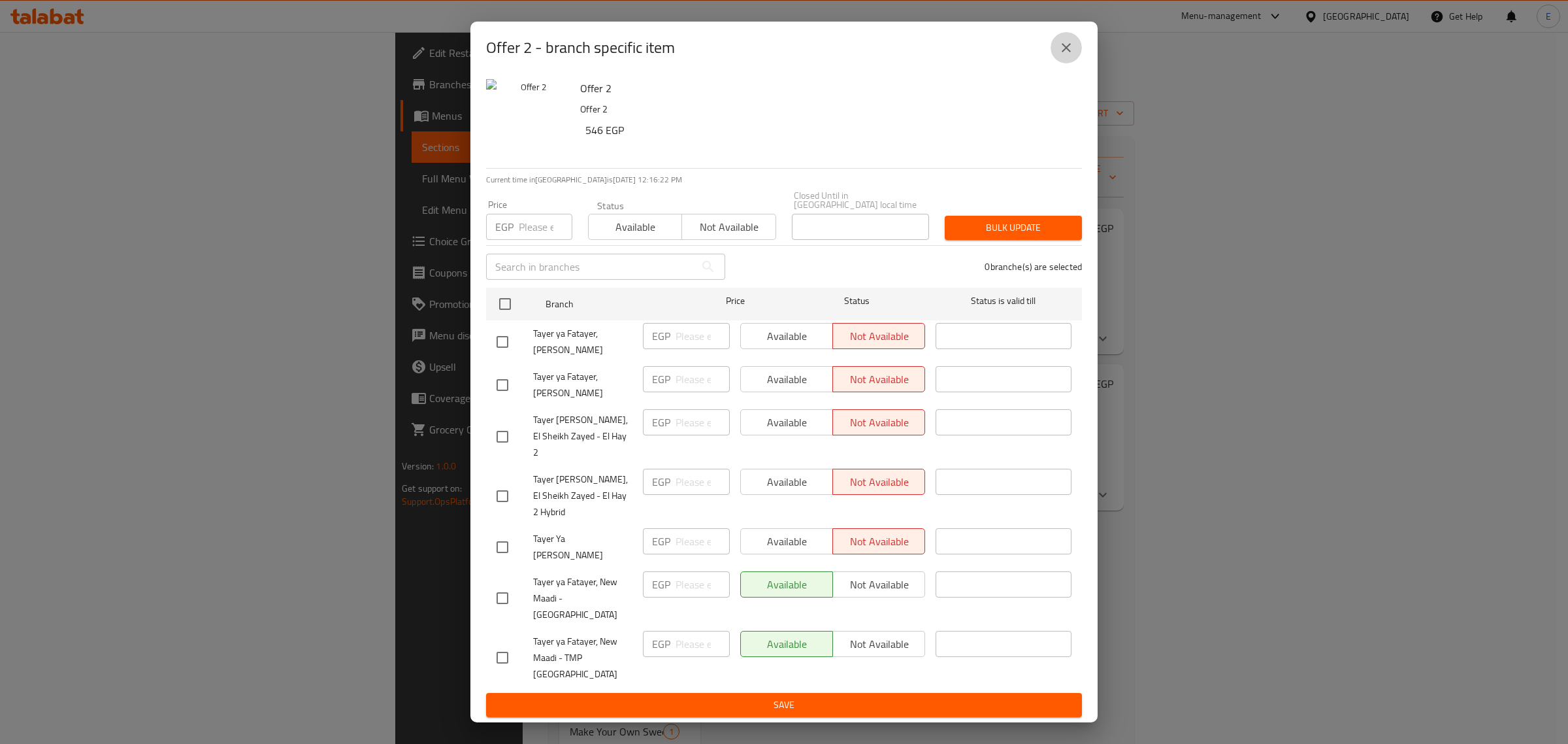
click at [1074, 55] on icon "close" at bounding box center [1067, 47] width 16 height 16
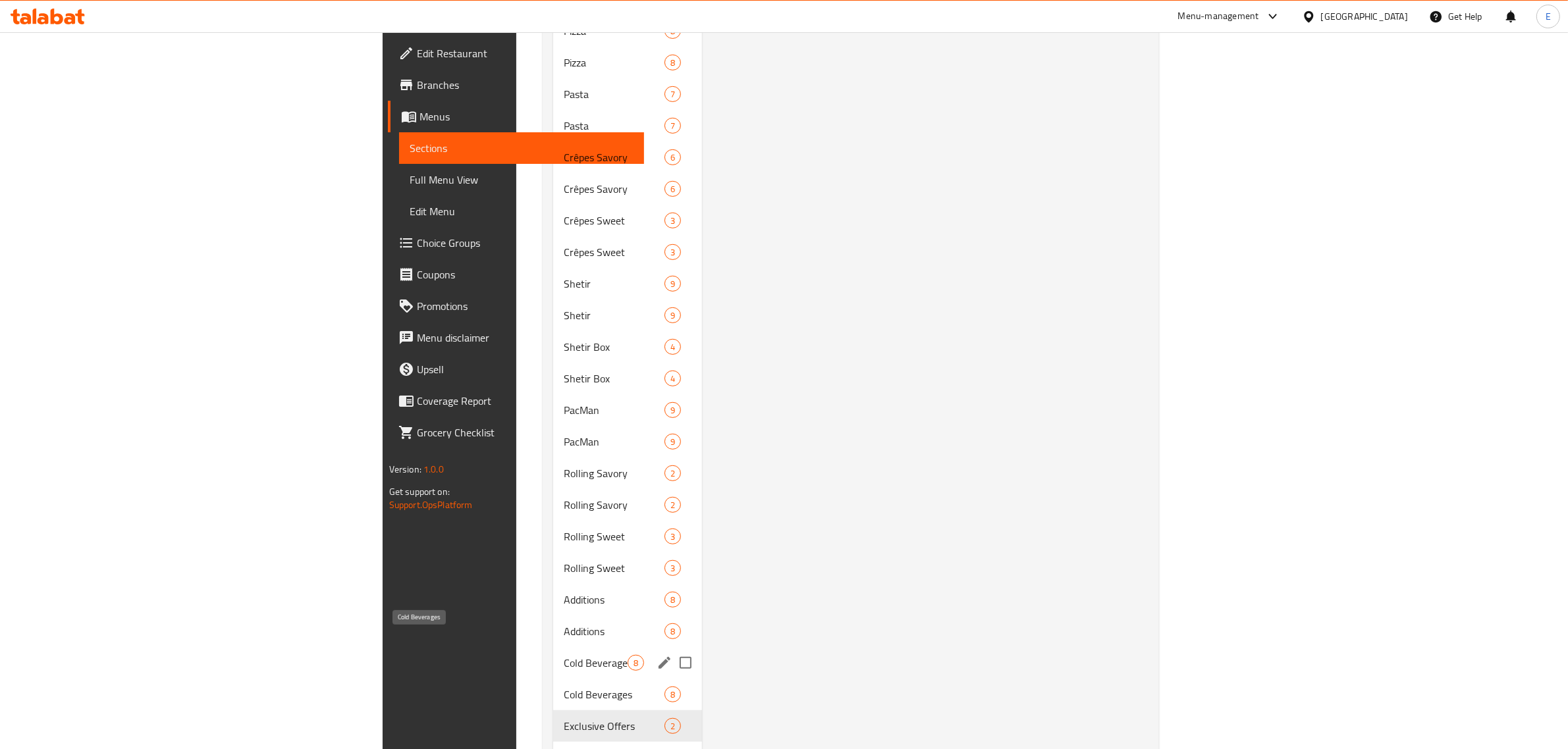
scroll to position [814, 0]
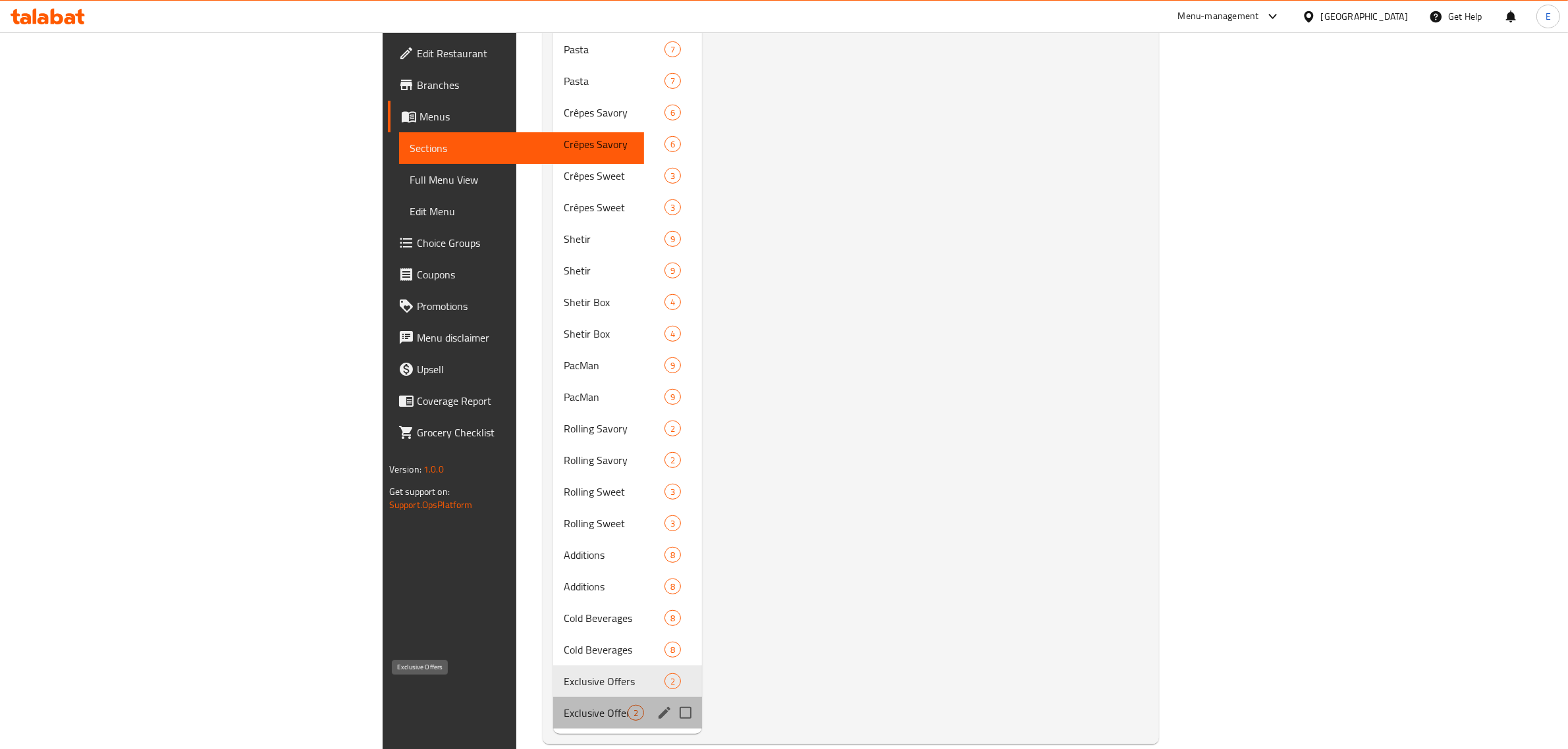
click at [563, 705] on span "Exclusive Offers" at bounding box center [595, 713] width 64 height 16
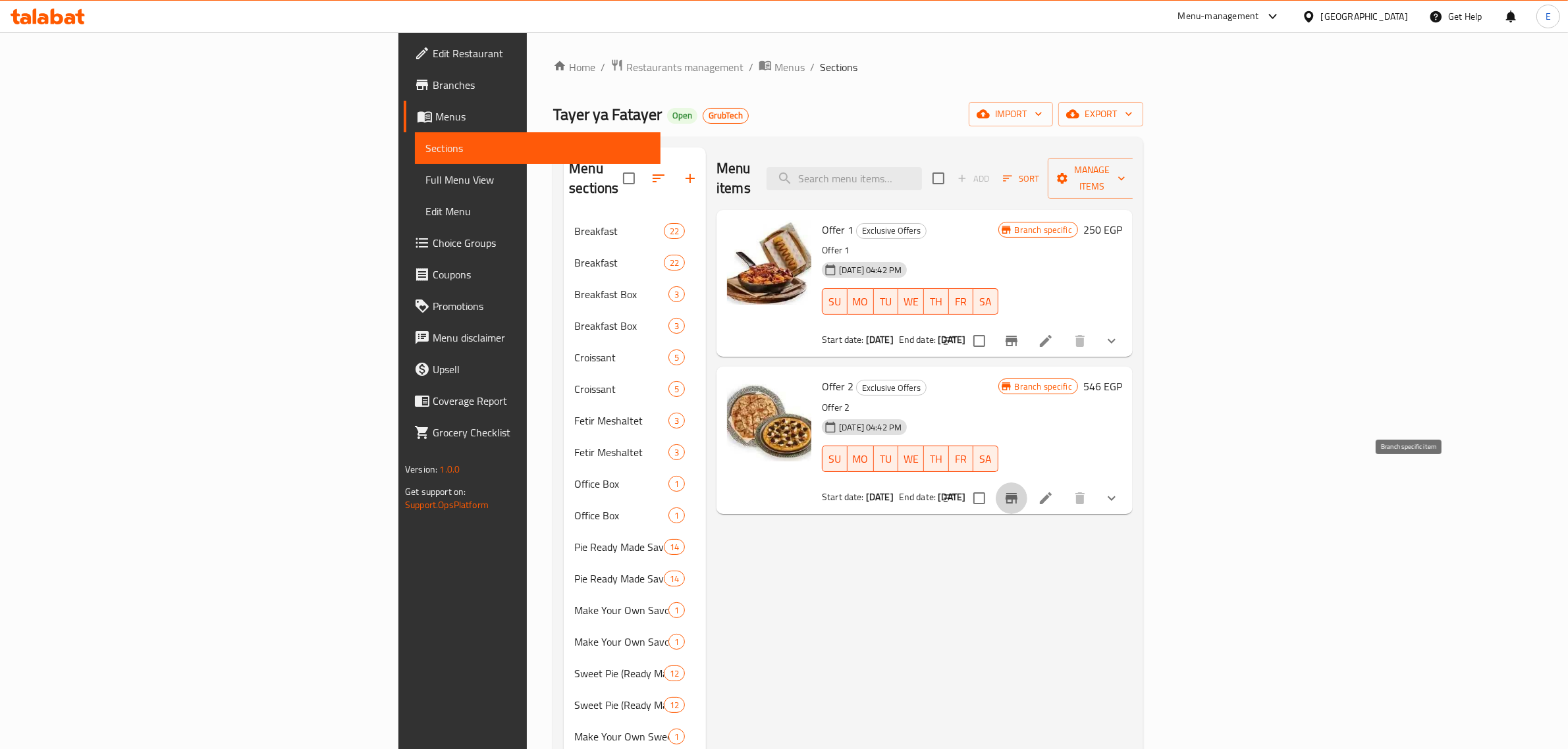
click at [1018, 493] on icon "Branch-specific-item" at bounding box center [1012, 498] width 12 height 11
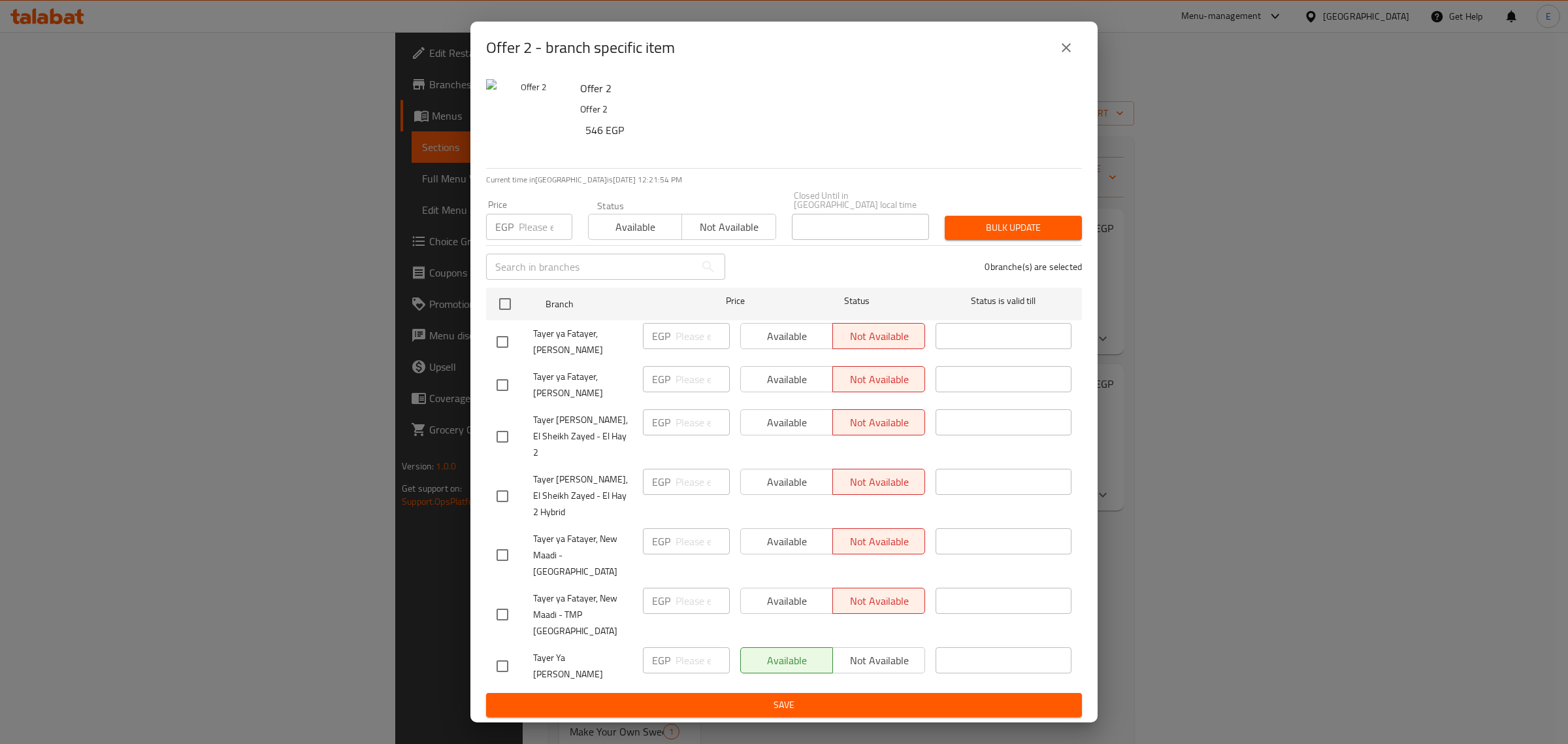
click at [1071, 55] on icon "close" at bounding box center [1067, 47] width 16 height 16
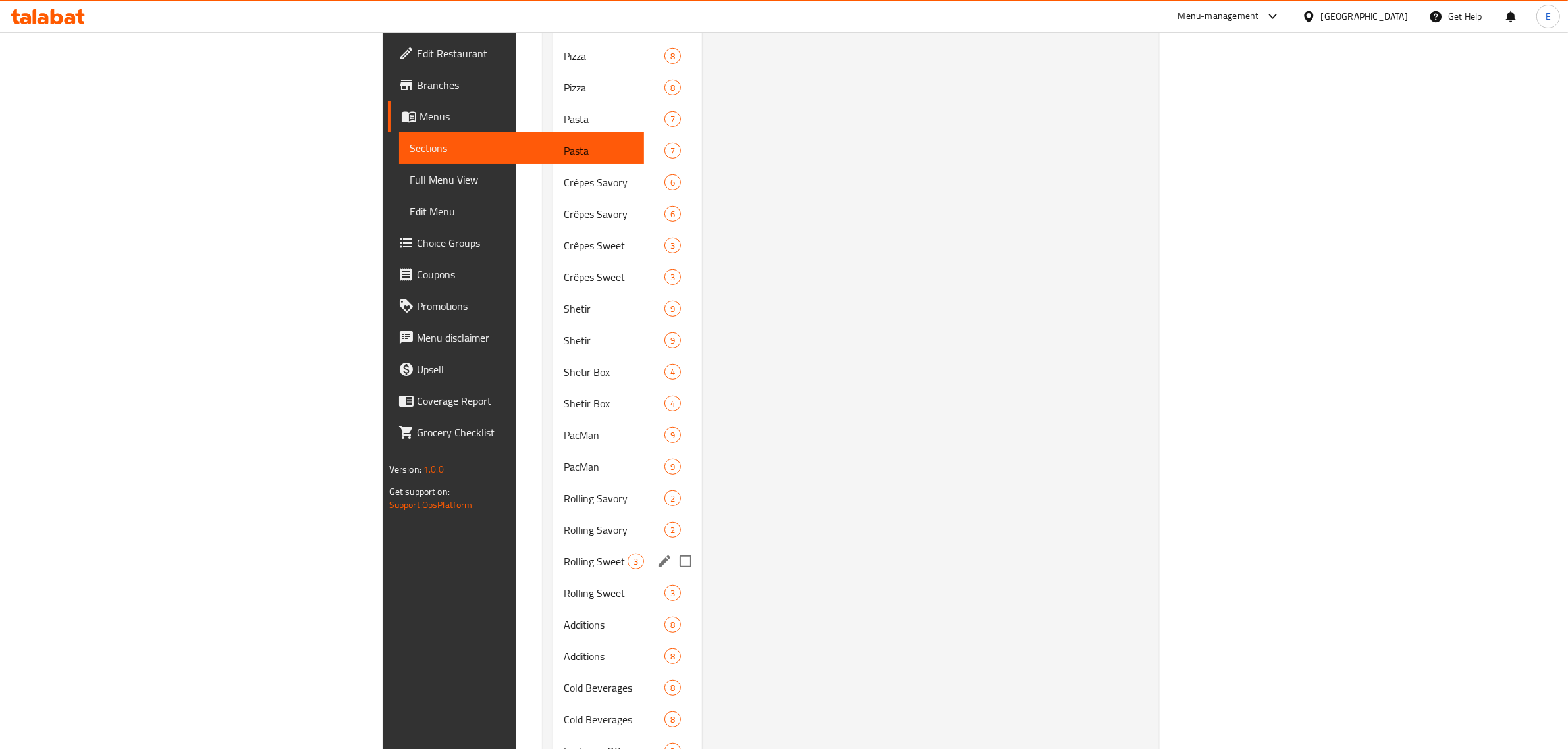
scroll to position [814, 0]
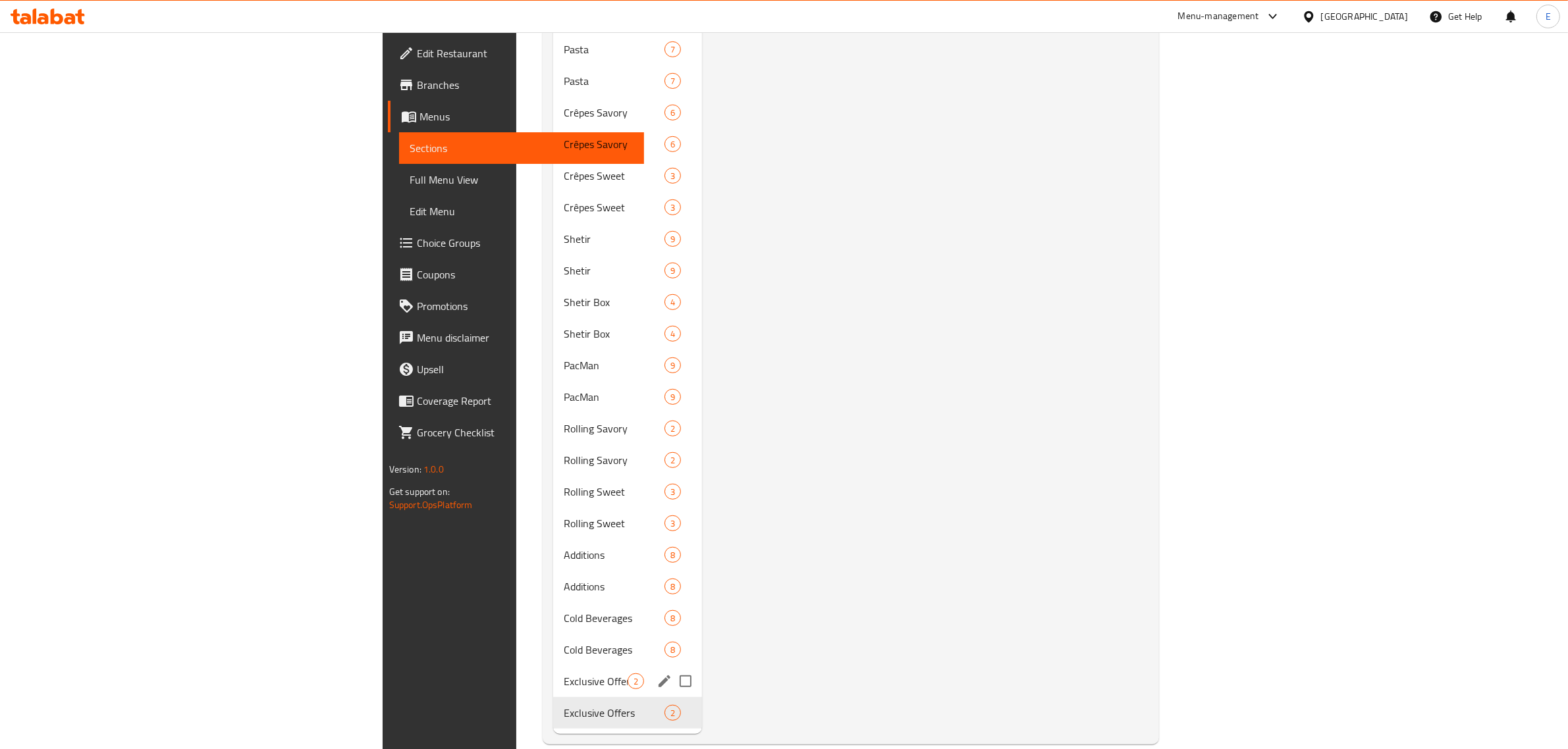
click at [563, 674] on span "Exclusive Offers" at bounding box center [595, 681] width 64 height 16
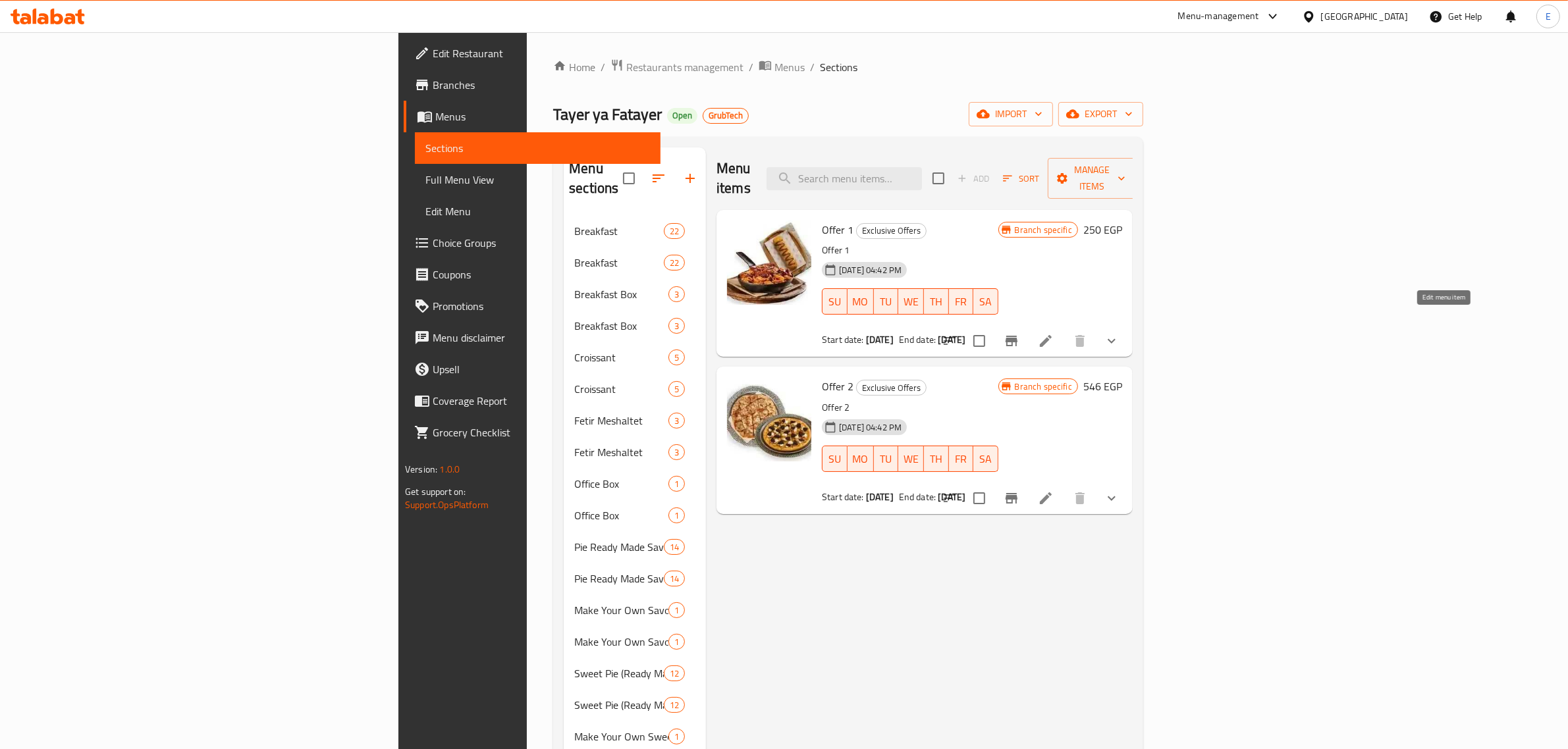
click at [1051, 335] on icon at bounding box center [1045, 341] width 12 height 12
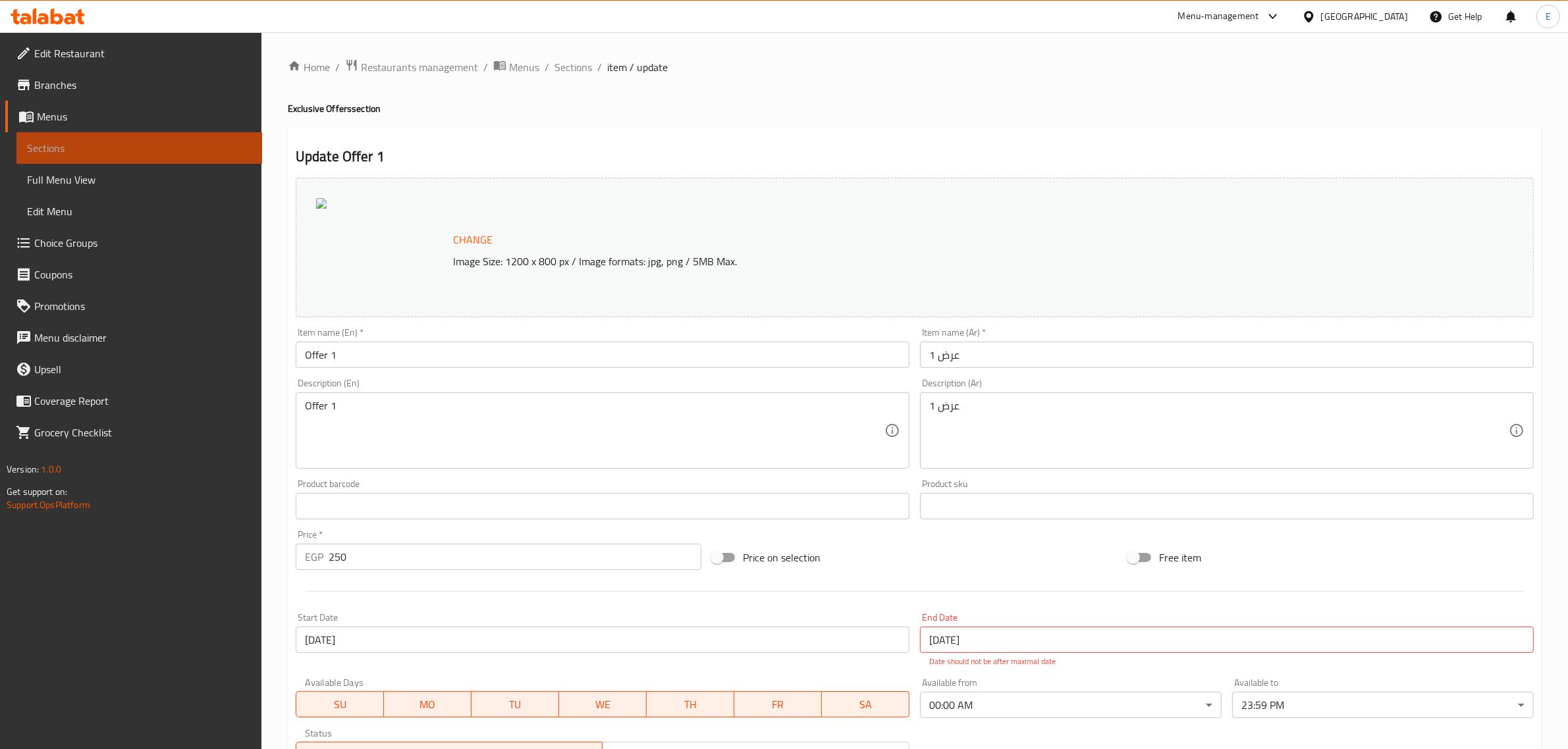
click at [72, 133] on link "Sections" at bounding box center [139, 148] width 245 height 32
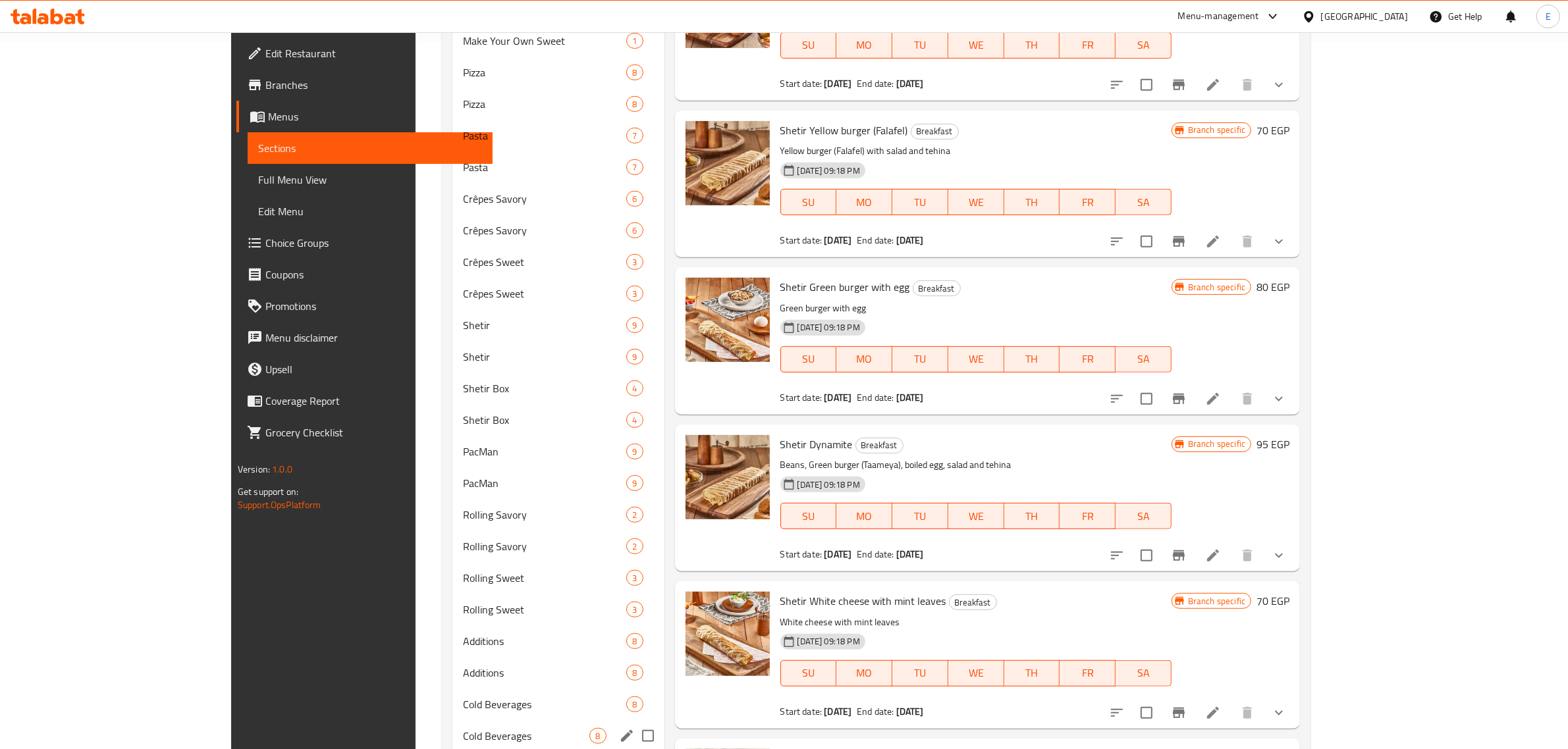
scroll to position [814, 0]
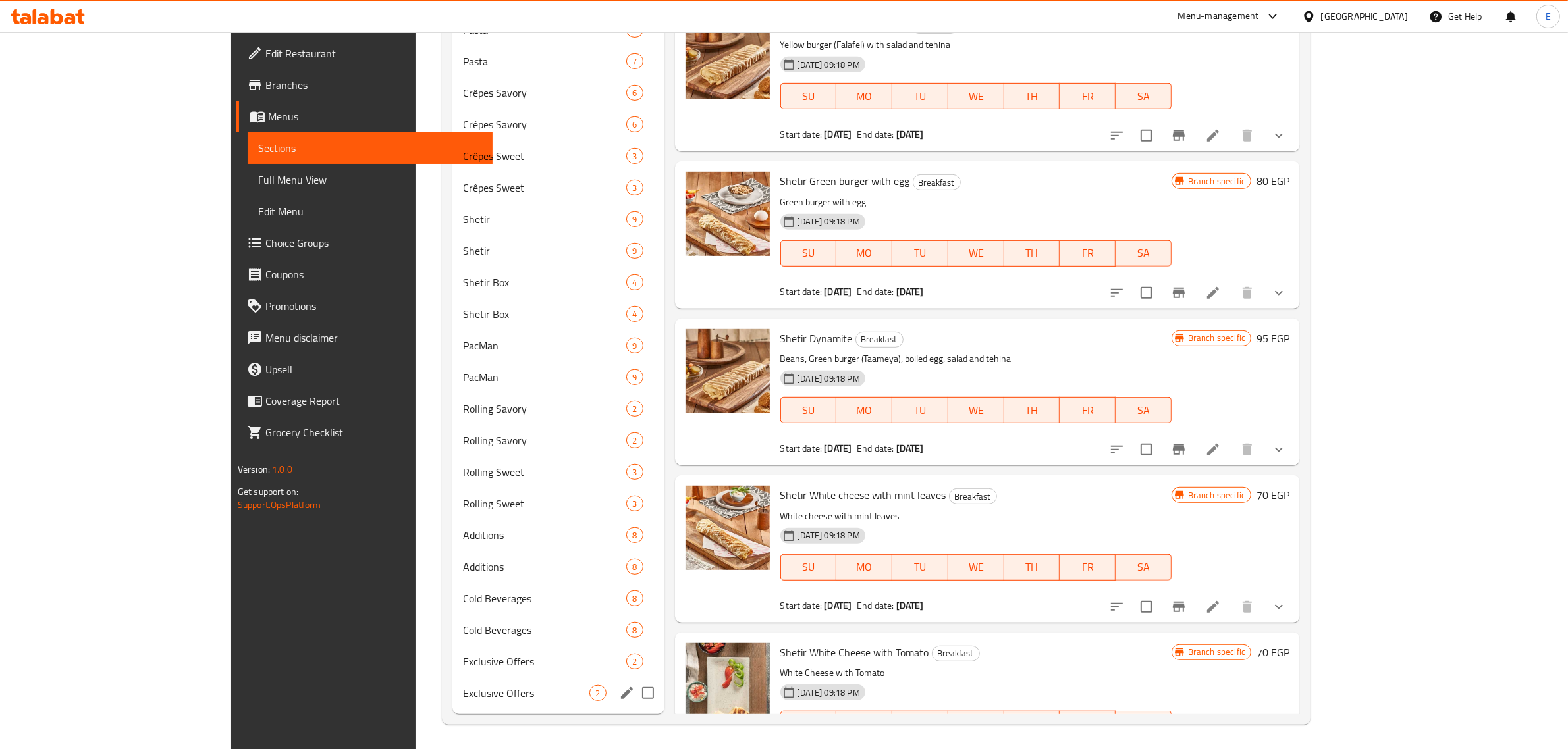
click at [452, 682] on div "Exclusive Offers 2" at bounding box center [557, 693] width 212 height 32
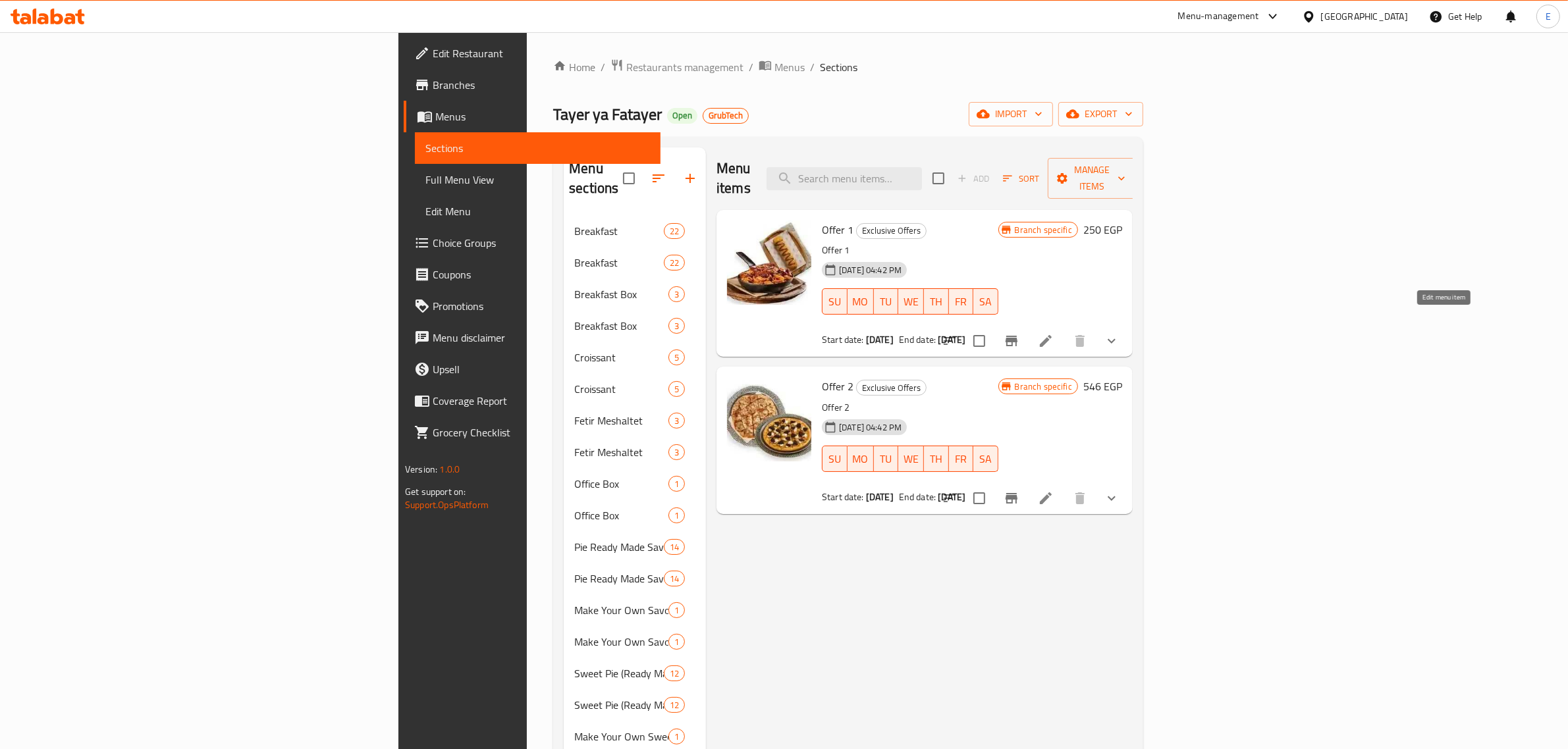
click at [1053, 333] on icon at bounding box center [1045, 341] width 16 height 16
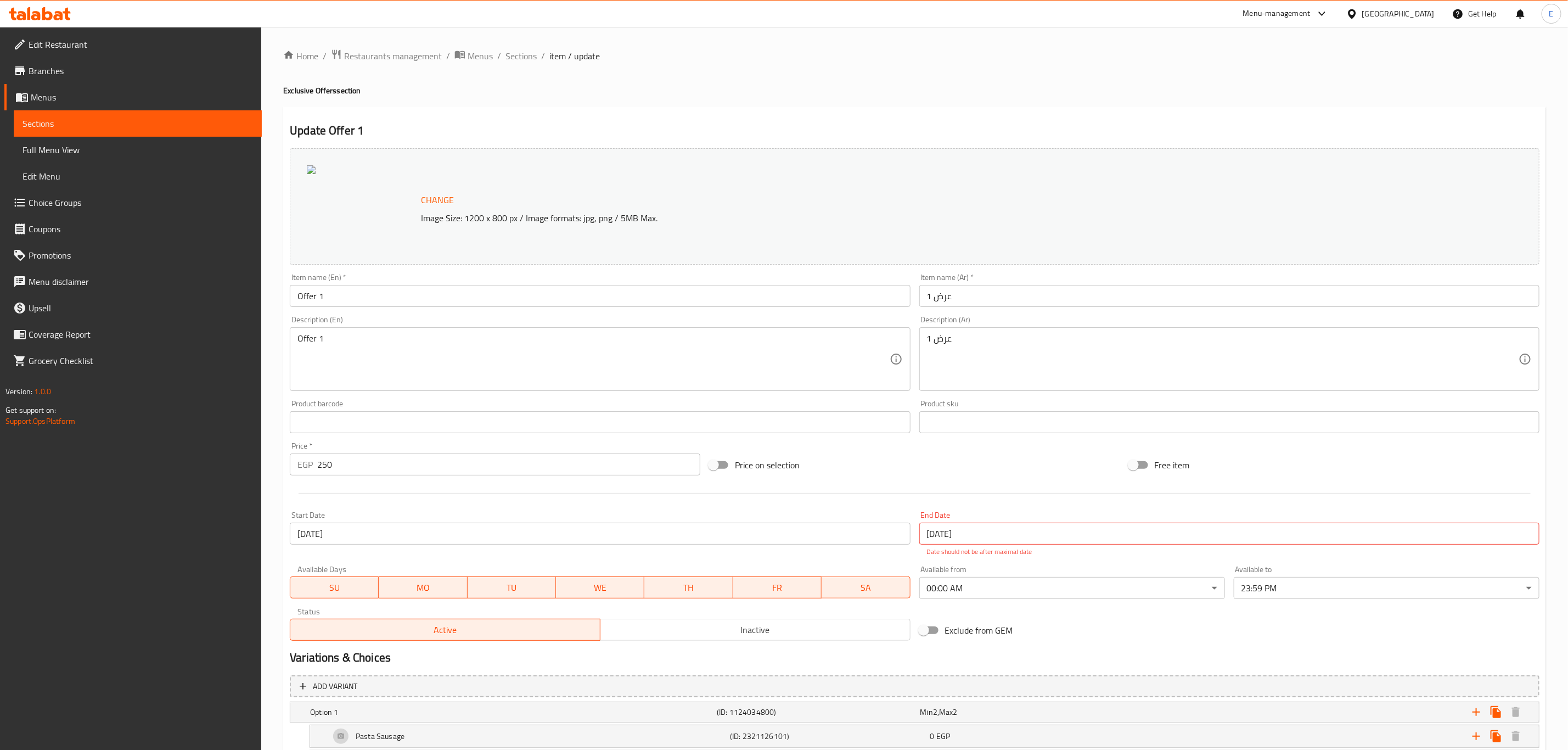
drag, startPoint x: 102, startPoint y: 116, endPoint x: 256, endPoint y: 157, distance: 159.4
click at [102, 117] on span "Sections" at bounding box center [138, 123] width 230 height 13
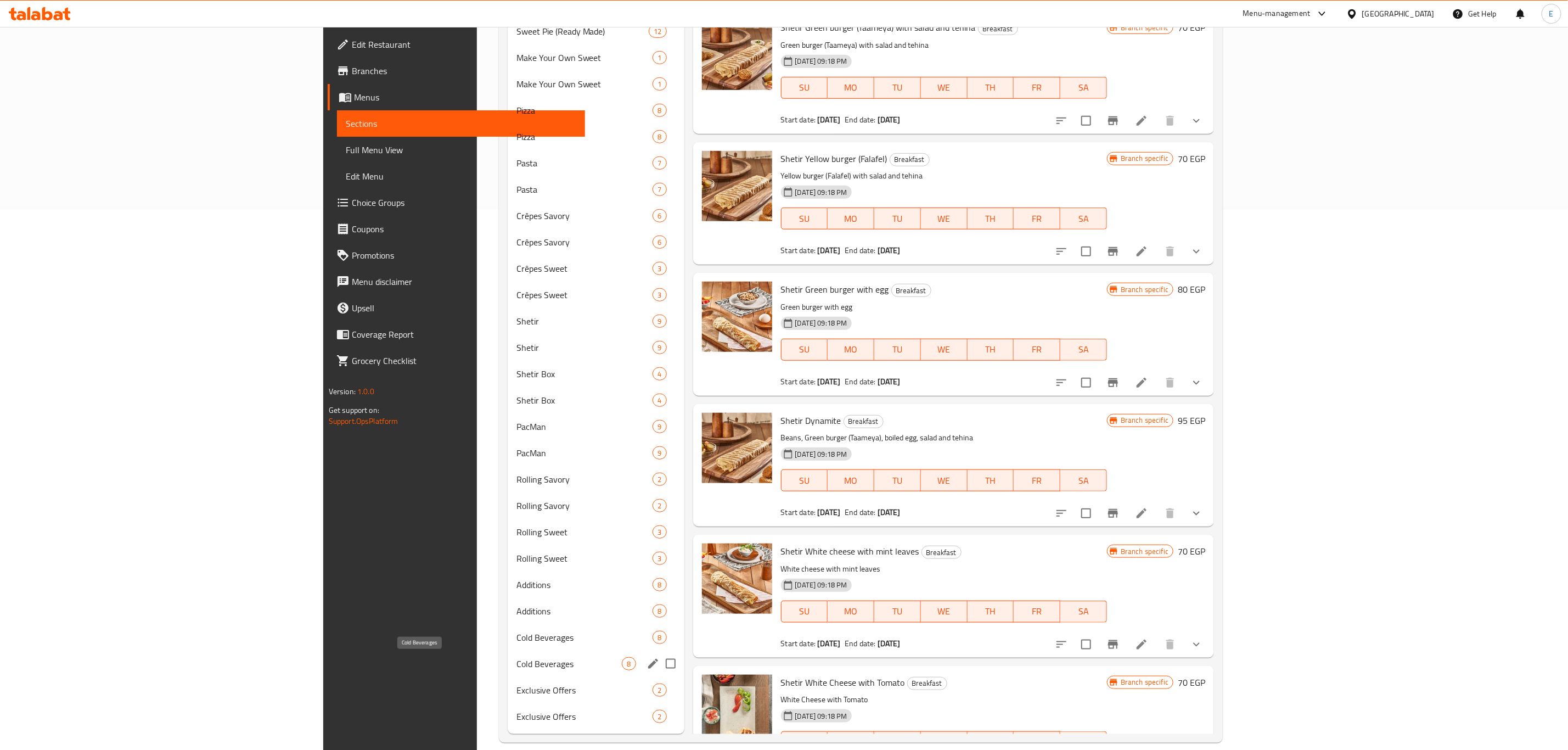
scroll to position [554, 0]
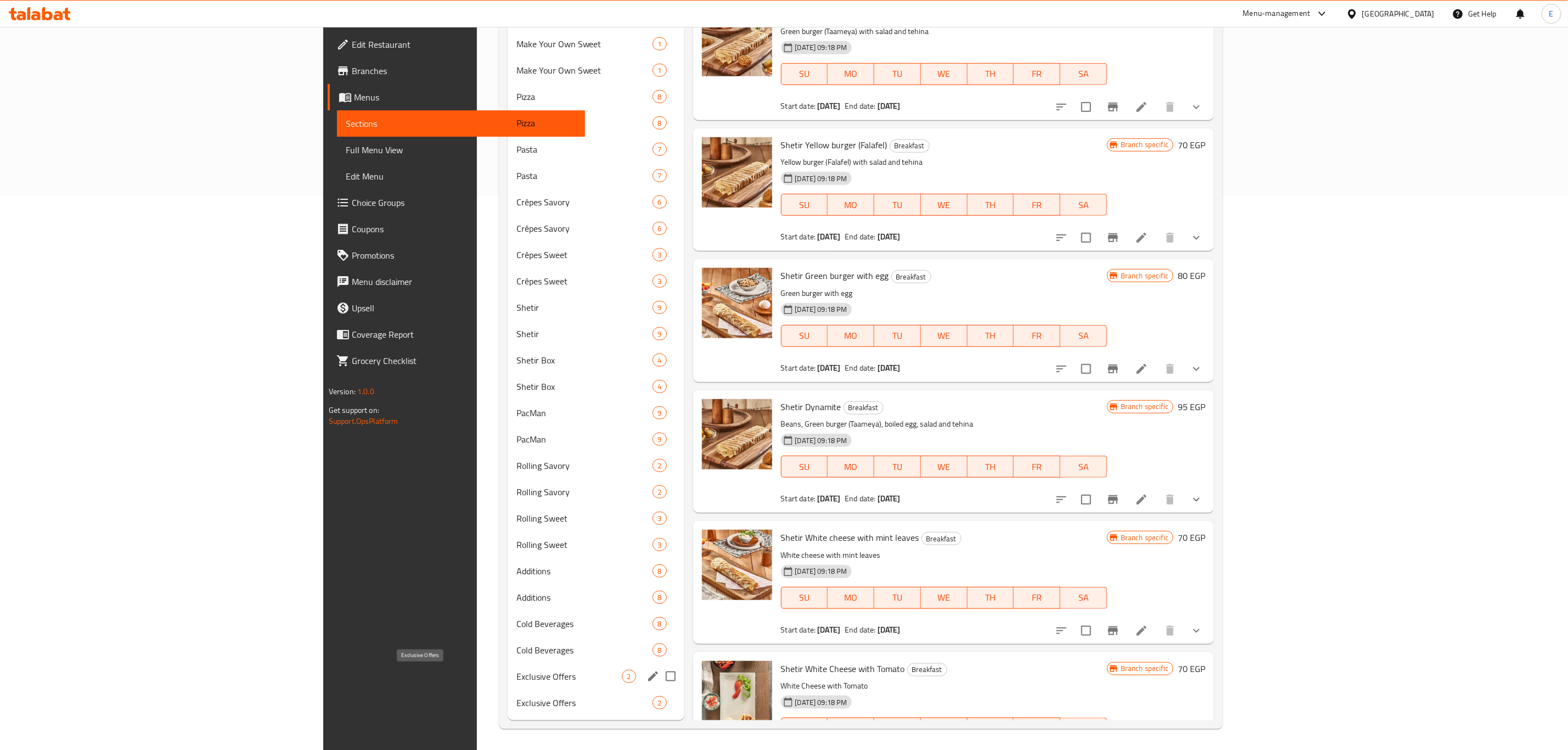
click at [517, 624] on span "Exclusive Offers" at bounding box center [570, 676] width 106 height 13
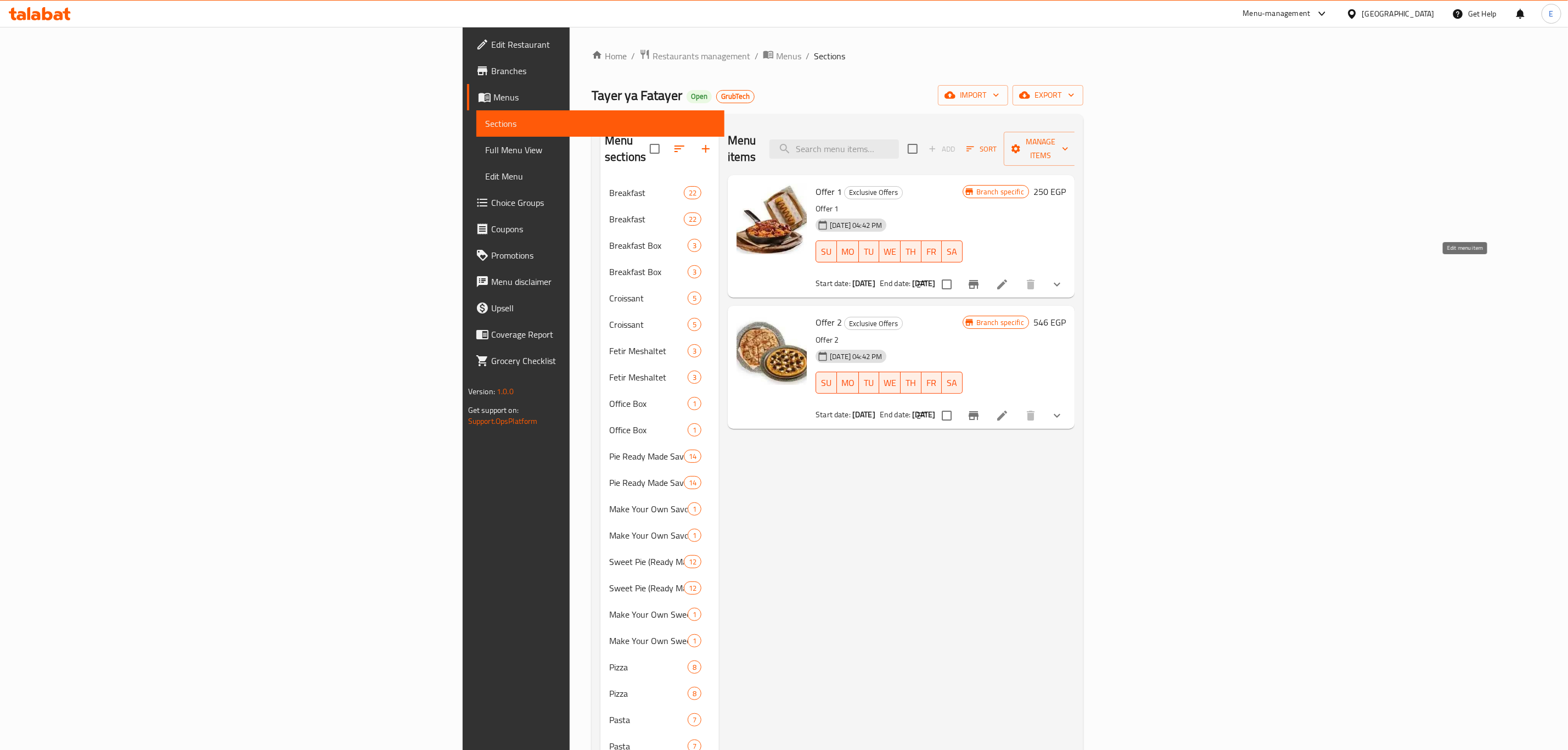
click at [1009, 278] on icon at bounding box center [1002, 284] width 13 height 13
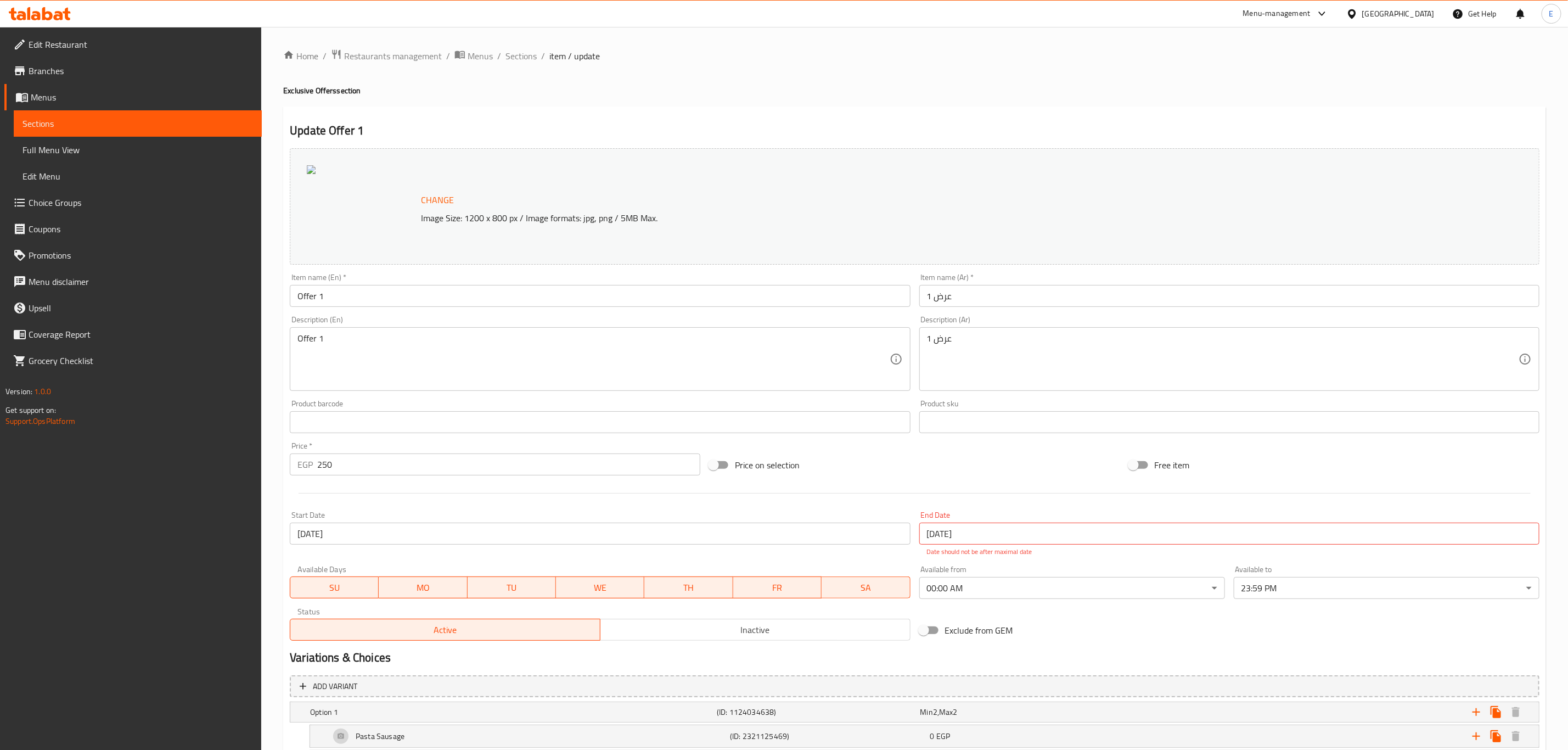
click at [84, 123] on span "Sections" at bounding box center [138, 123] width 230 height 13
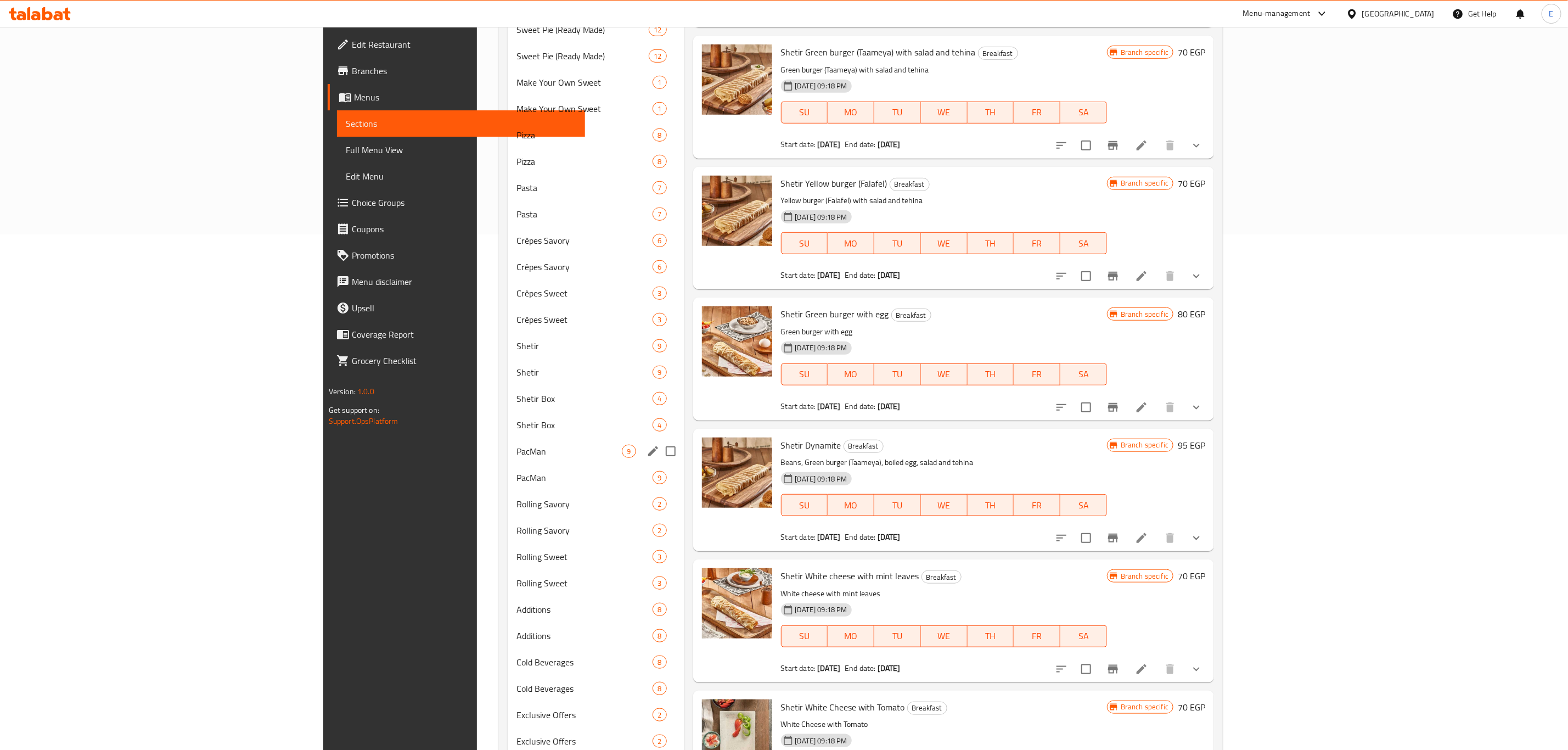
scroll to position [554, 0]
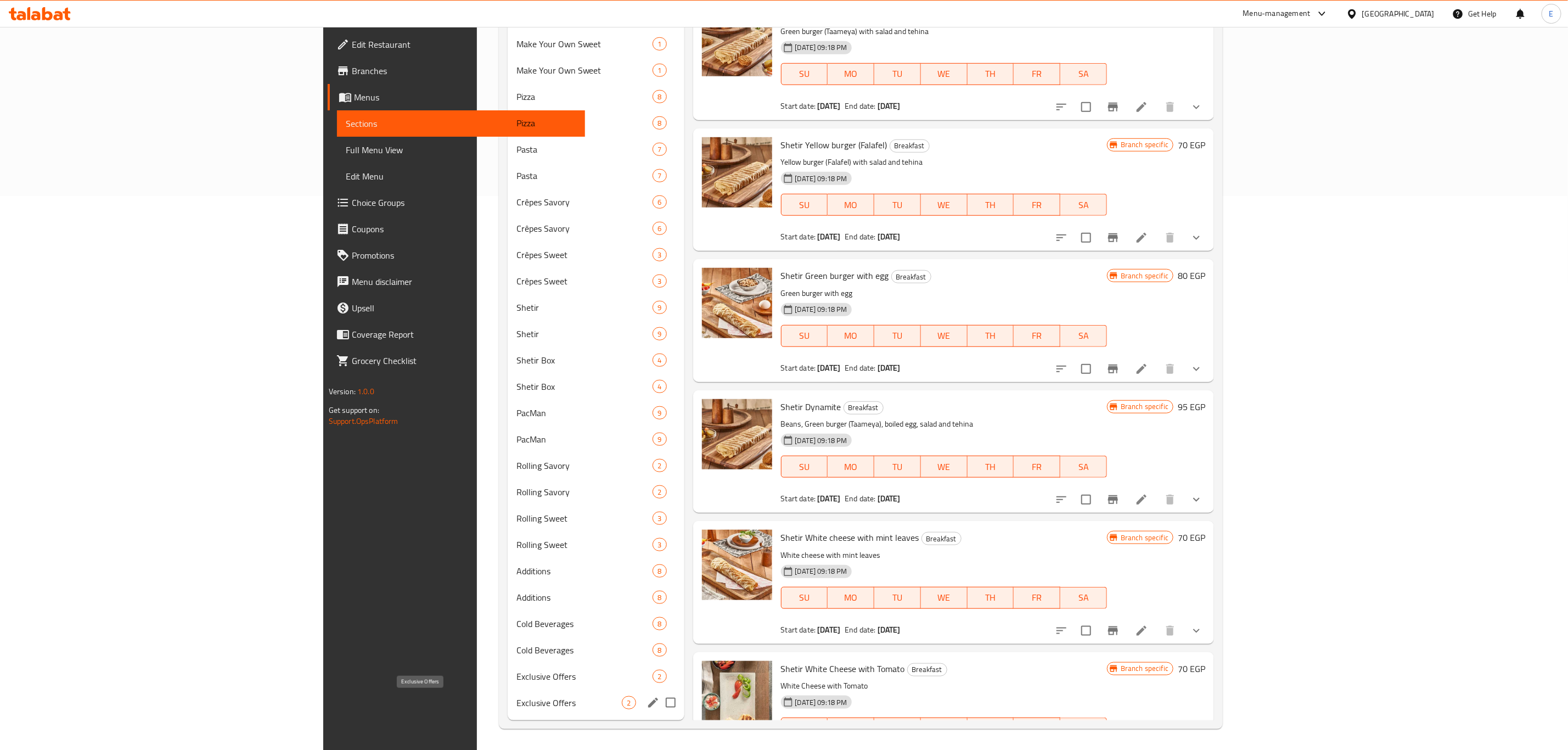
click at [517, 624] on span "Exclusive Offers" at bounding box center [570, 703] width 106 height 13
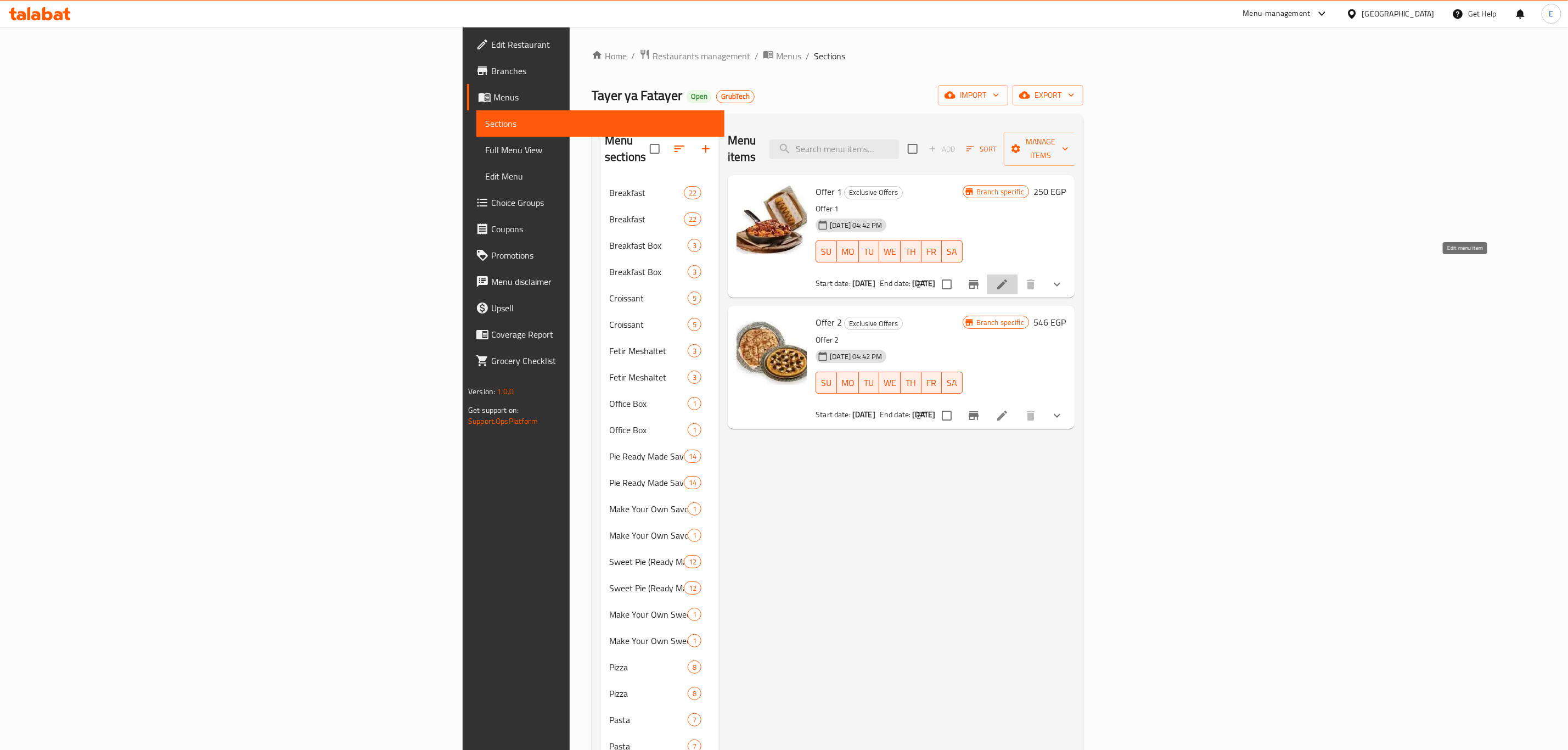
click at [1007, 279] on icon at bounding box center [1002, 284] width 10 height 10
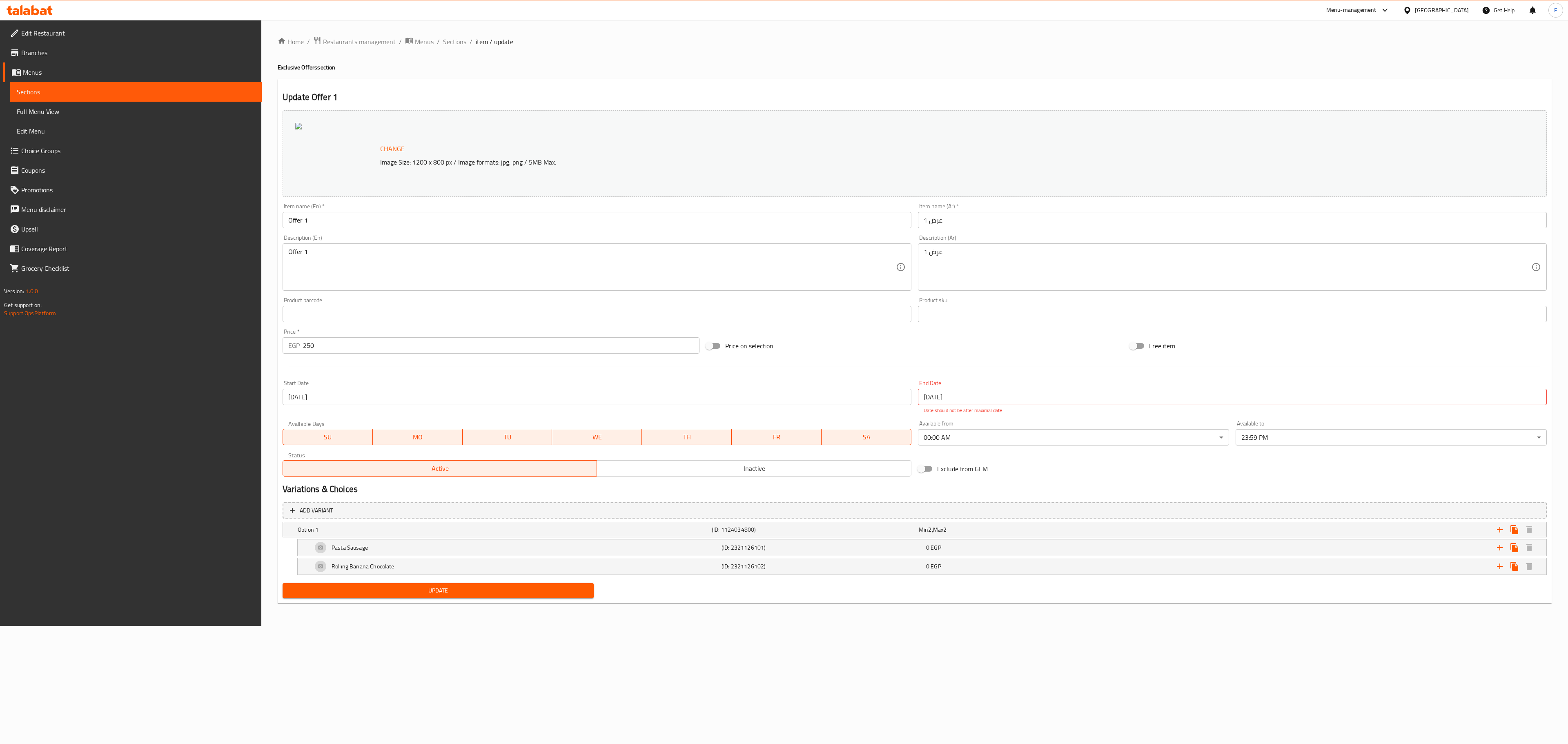
drag, startPoint x: 52, startPoint y: 95, endPoint x: 261, endPoint y: 220, distance: 243.5
click at [52, 95] on span "Sections" at bounding box center [136, 92] width 238 height 10
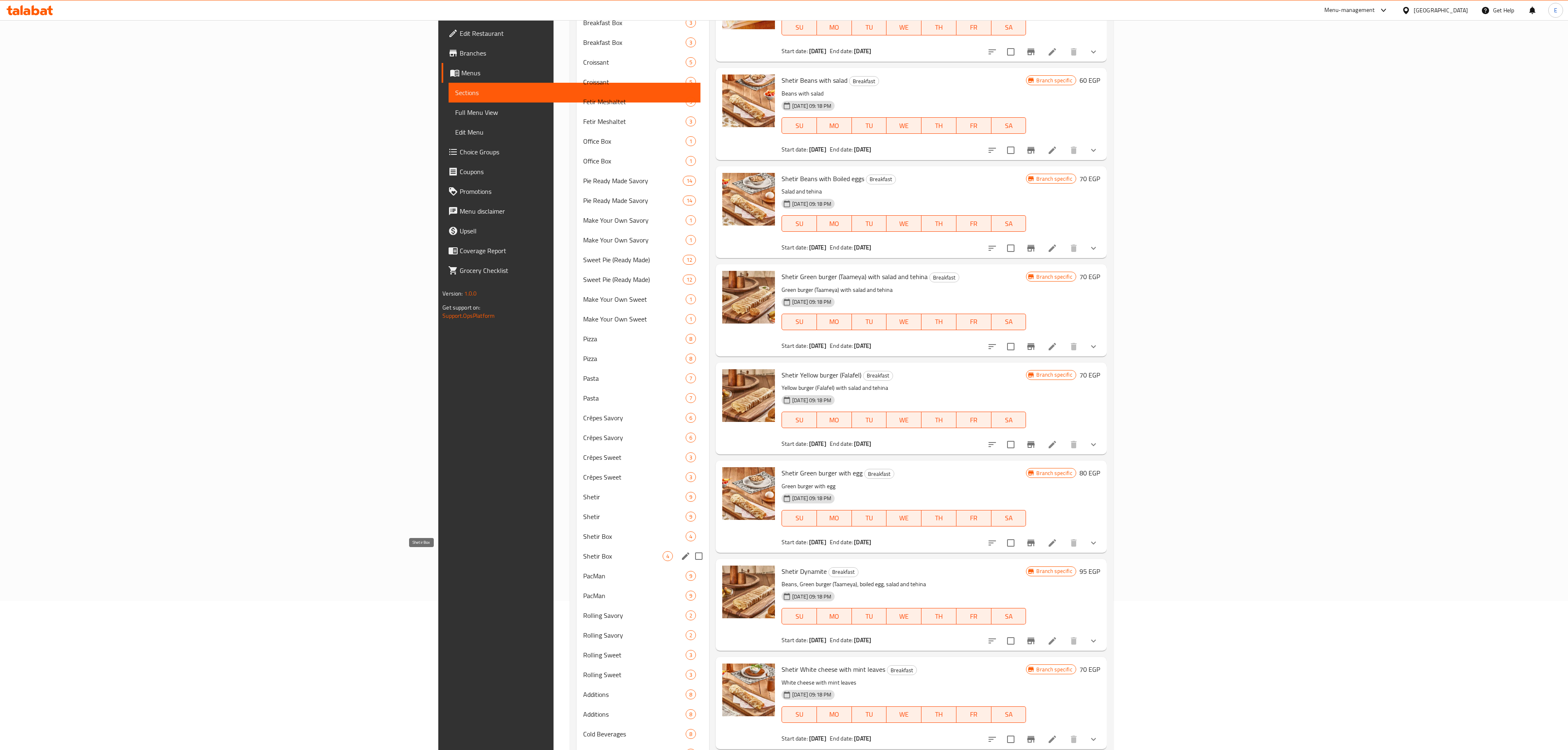
scroll to position [230, 0]
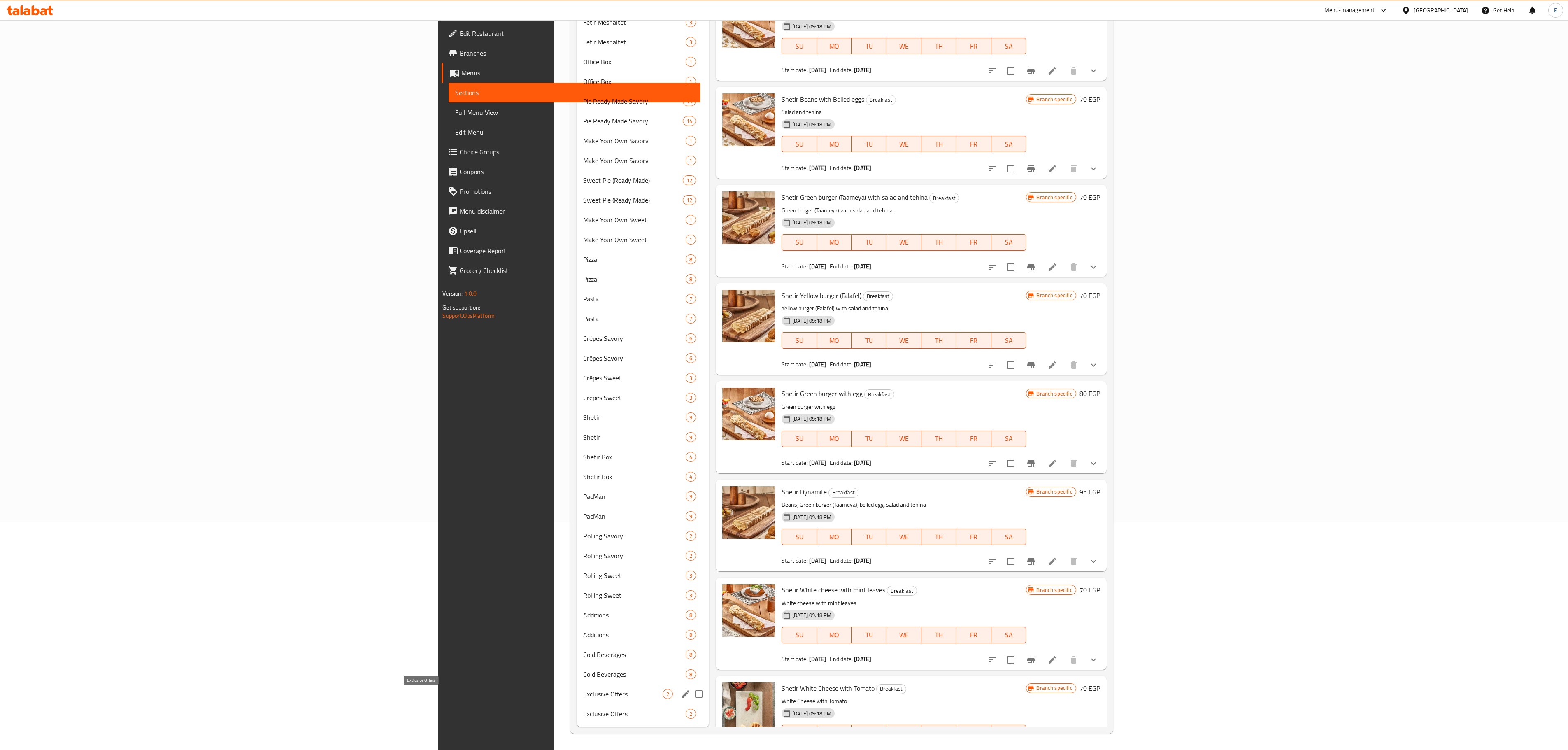
click at [583, 468] on span "Exclusive Offers" at bounding box center [623, 694] width 79 height 10
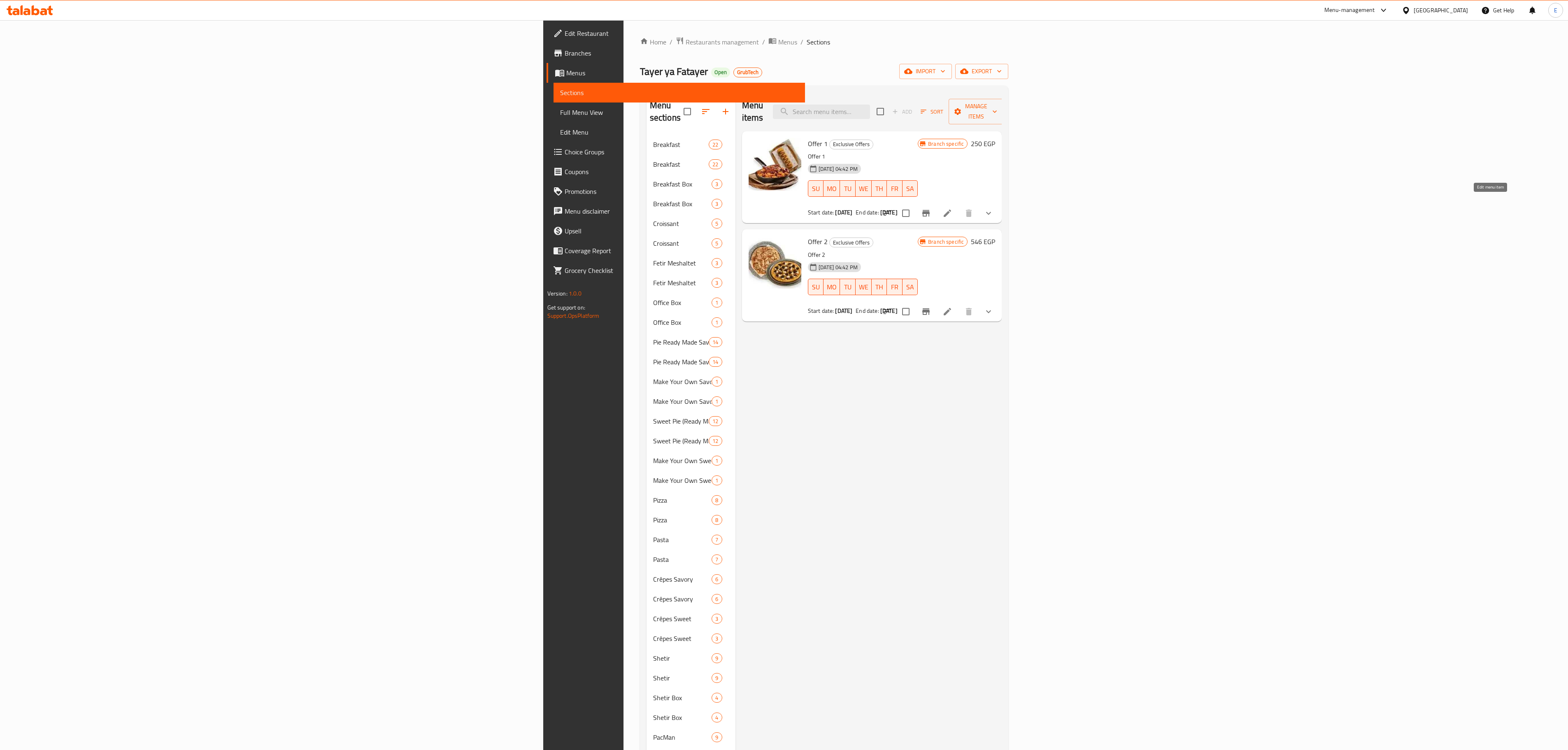
click at [952, 208] on icon at bounding box center [948, 213] width 10 height 10
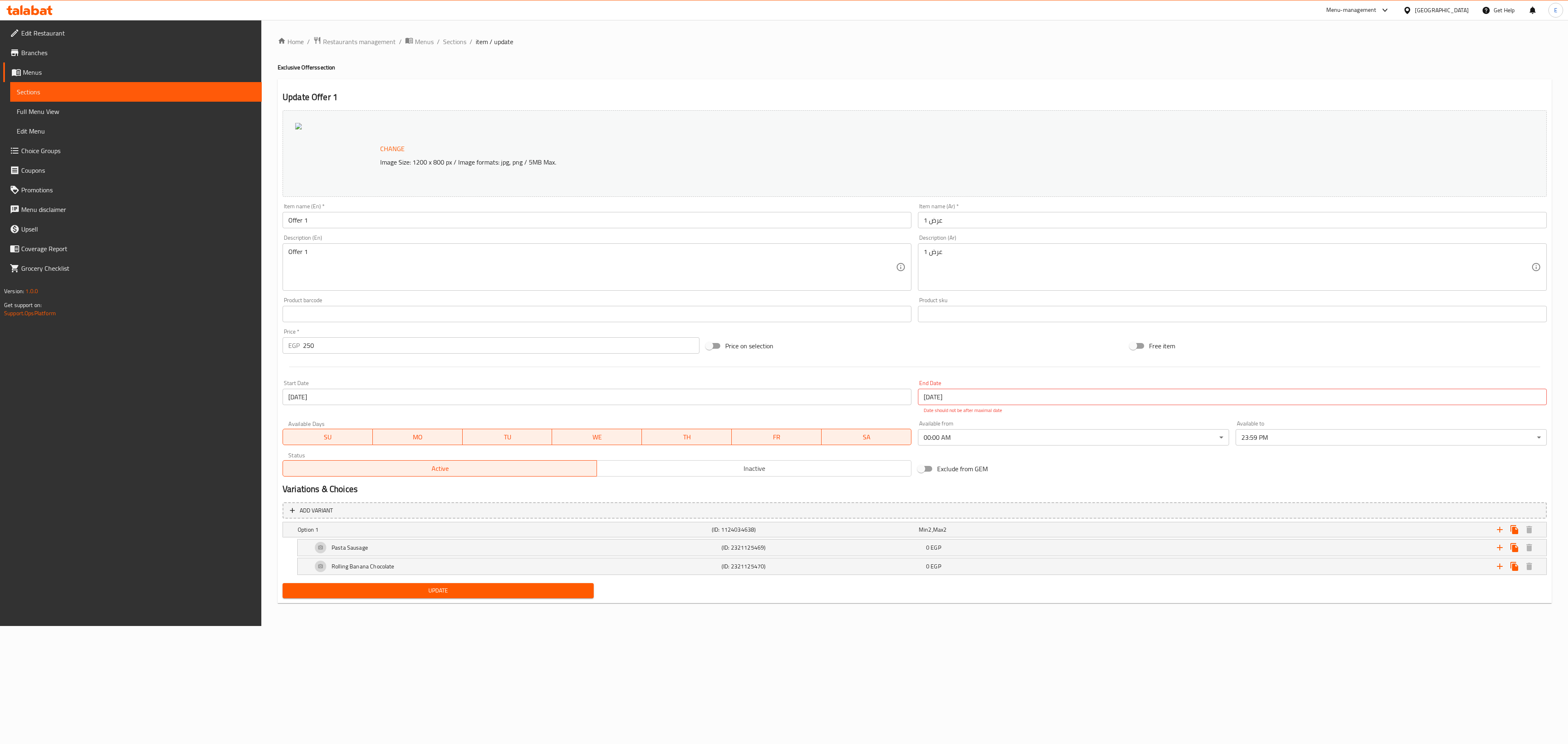
click at [87, 94] on span "Sections" at bounding box center [136, 92] width 238 height 10
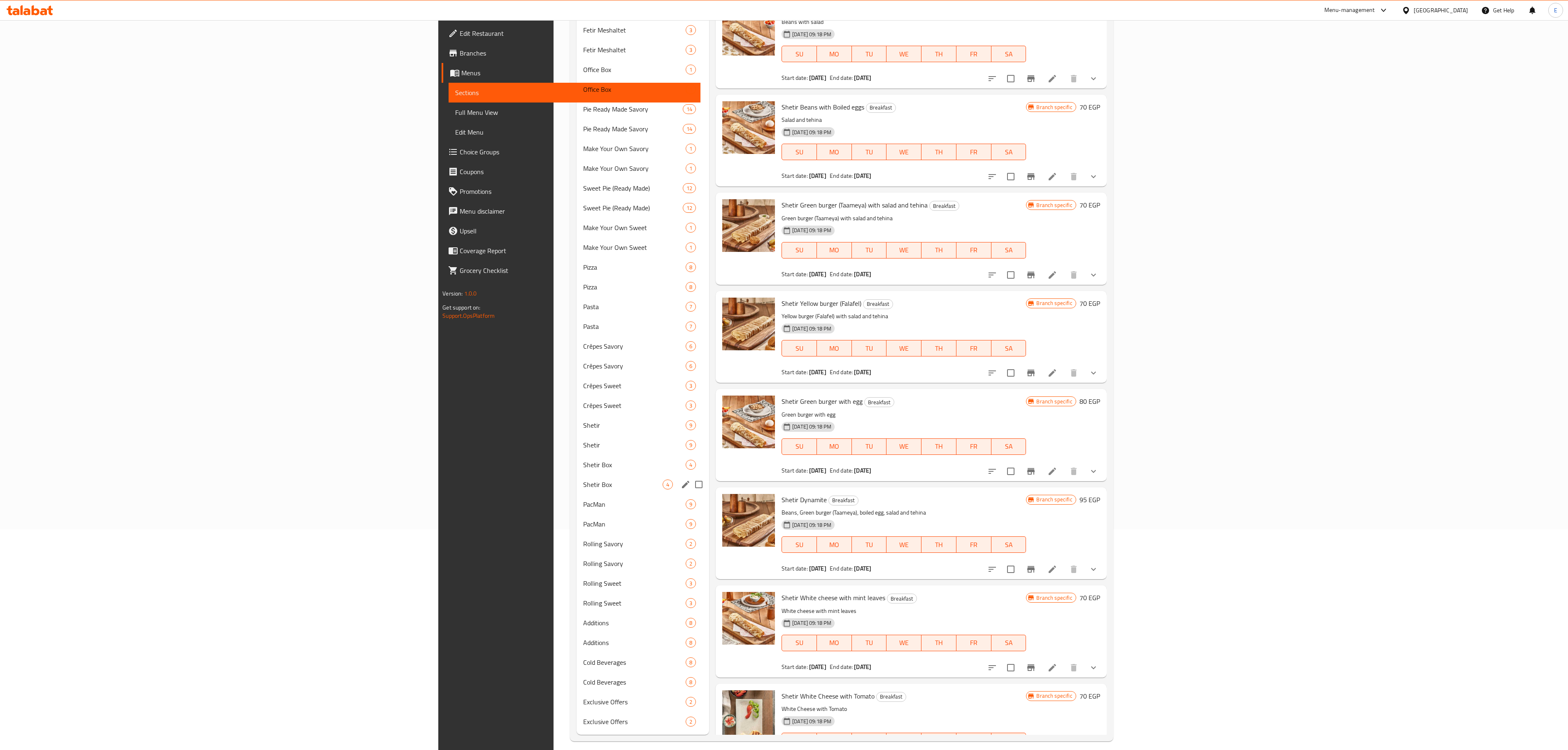
scroll to position [230, 0]
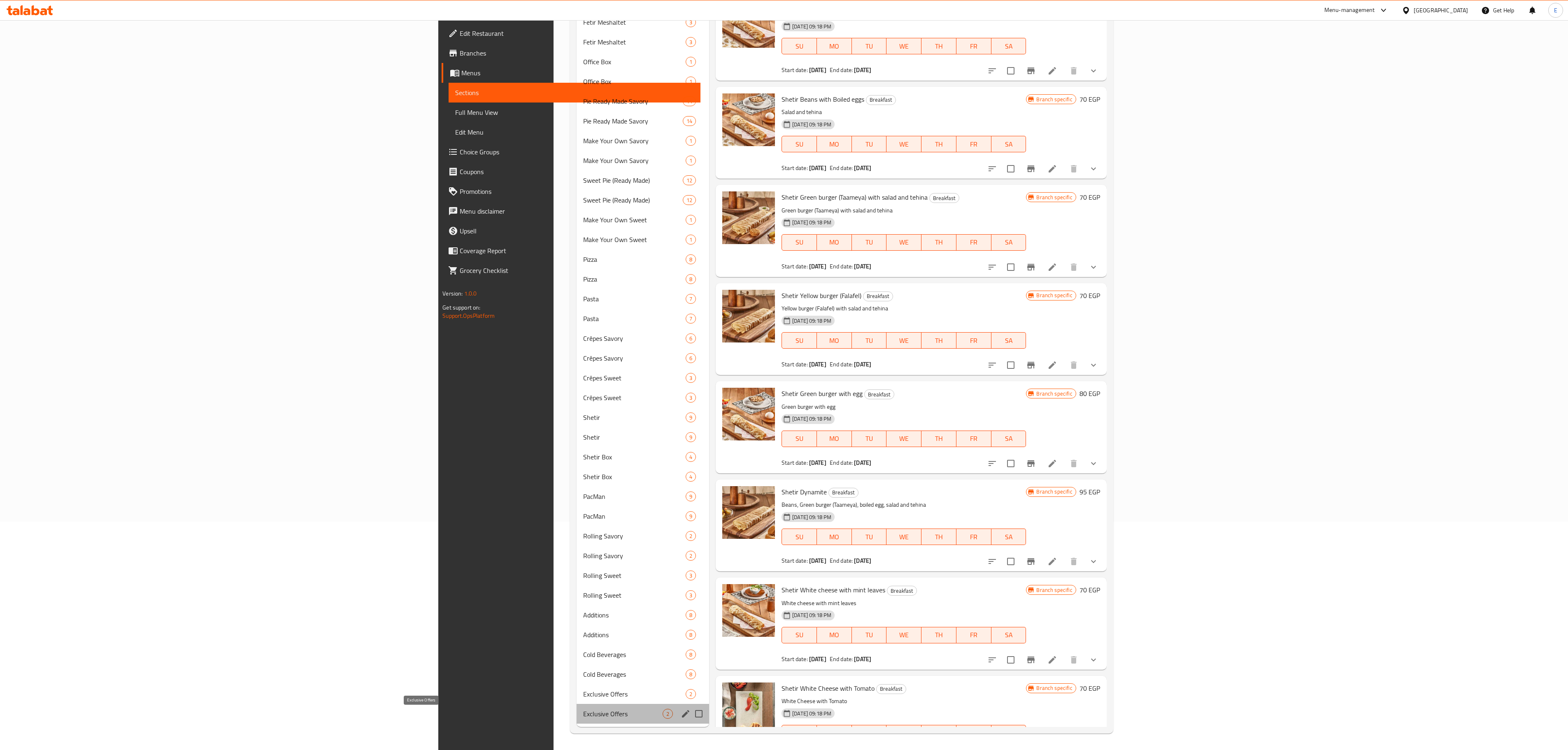
click at [583, 468] on span "Exclusive Offers" at bounding box center [623, 714] width 79 height 10
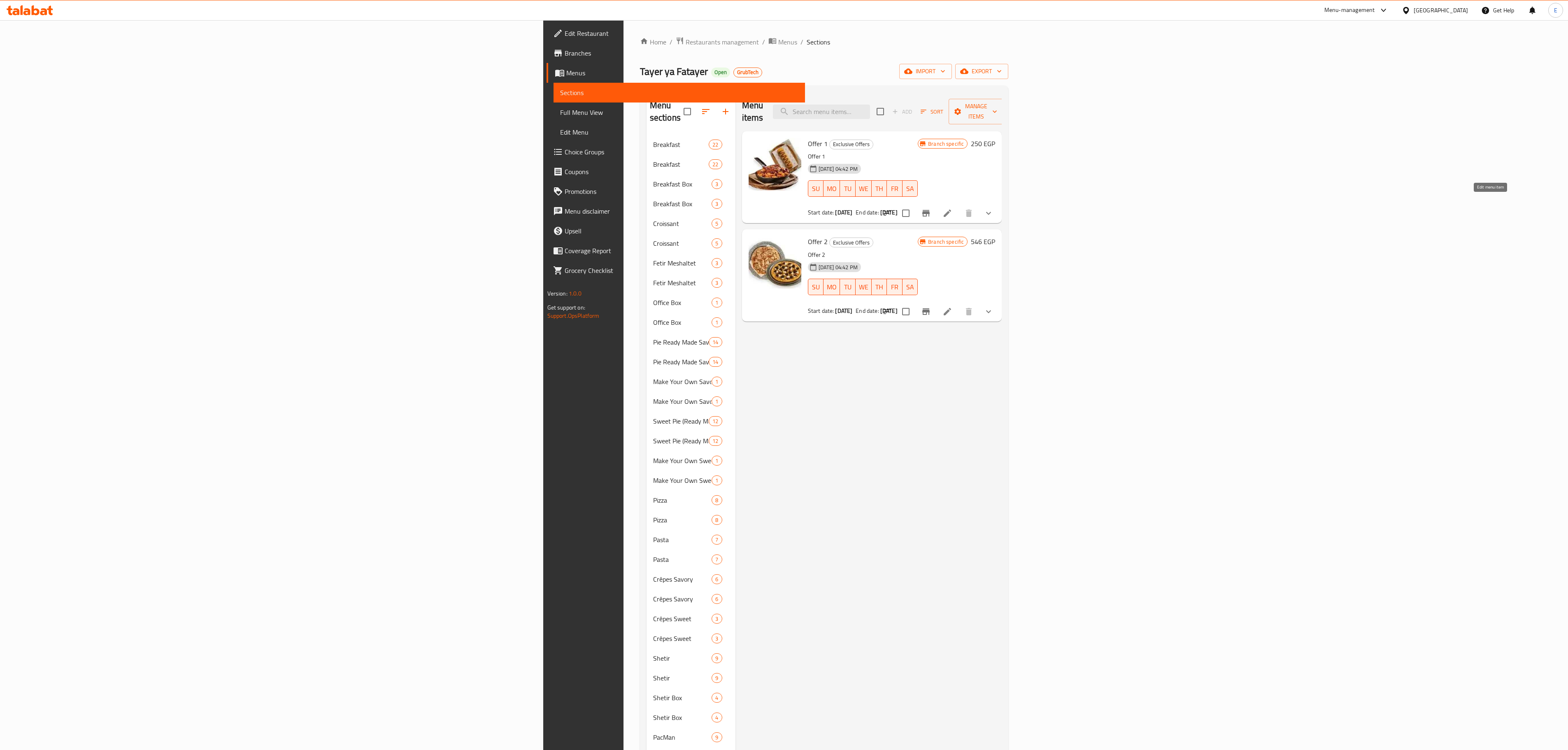
click at [952, 208] on icon at bounding box center [948, 213] width 10 height 10
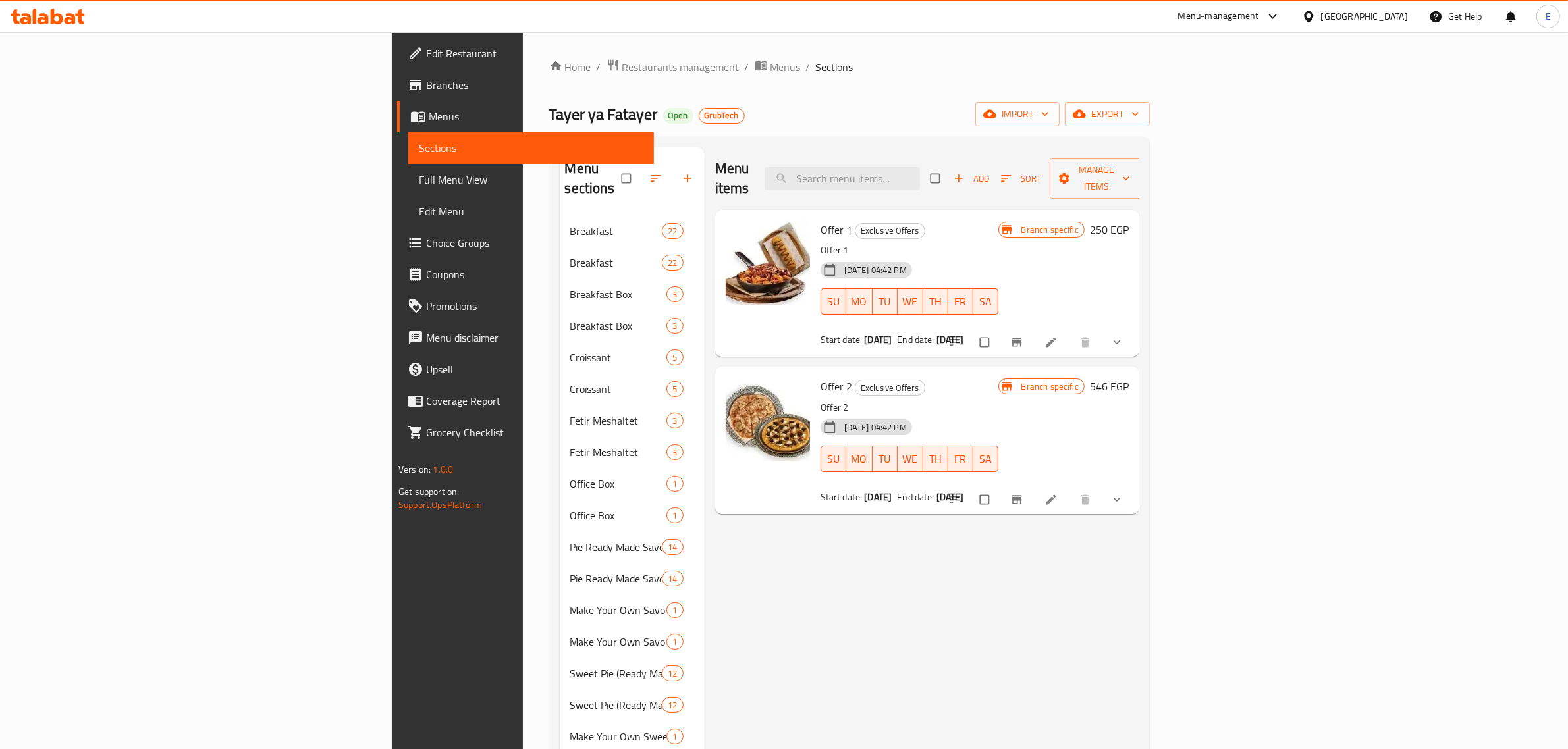
click at [852, 110] on div "Tayer ya Fatayer Open GrubTech import export" at bounding box center [850, 114] width 600 height 25
drag, startPoint x: 50, startPoint y: 83, endPoint x: 60, endPoint y: 79, distance: 10.8
click at [426, 83] on span "Branches" at bounding box center [535, 85] width 218 height 16
